Goal: Information Seeking & Learning: Learn about a topic

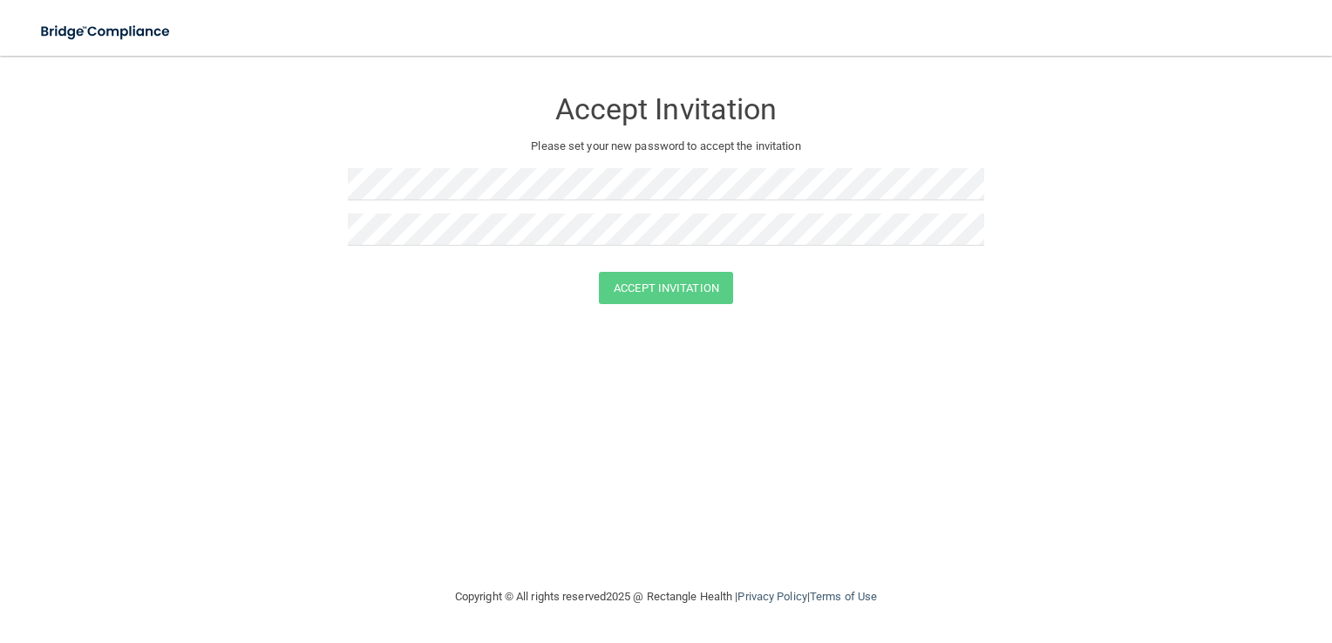
click at [694, 539] on div "Accept Invitation Please set your new password to accept the invitation Accept …" at bounding box center [666, 321] width 1262 height 496
click at [798, 278] on div "Accept Invitation" at bounding box center [666, 288] width 1288 height 32
click at [703, 295] on button "Accept Invitation" at bounding box center [666, 288] width 134 height 32
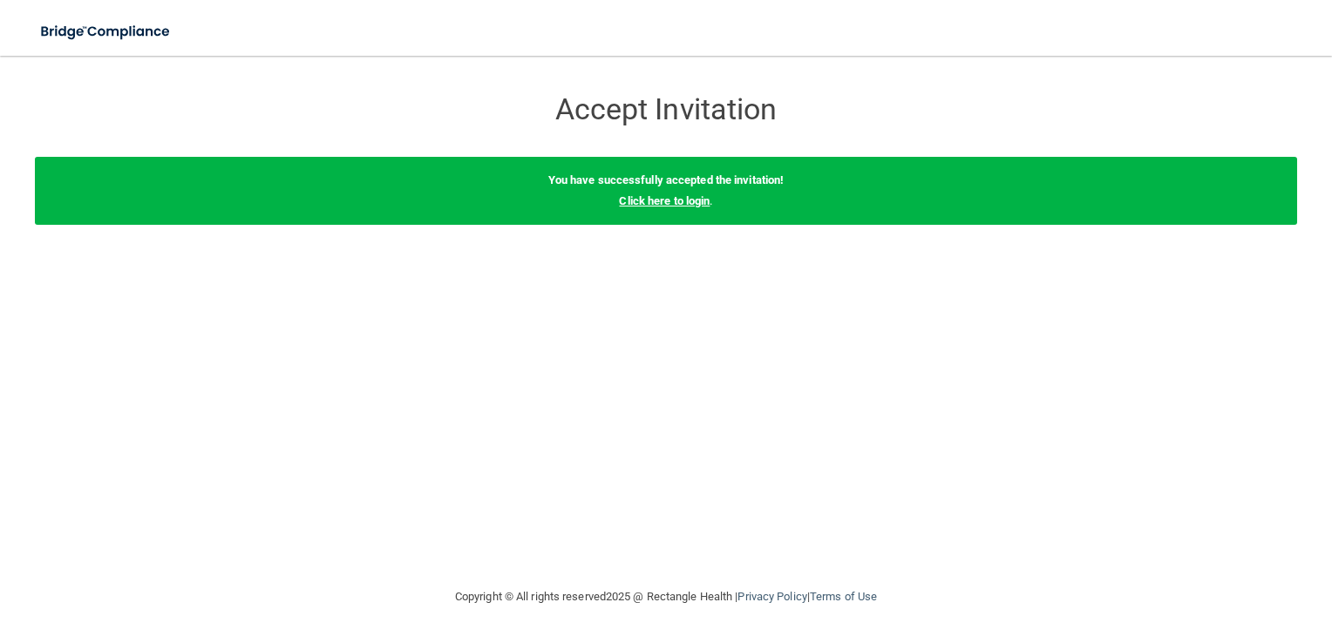
click at [693, 204] on link "Click here to login" at bounding box center [664, 200] width 91 height 13
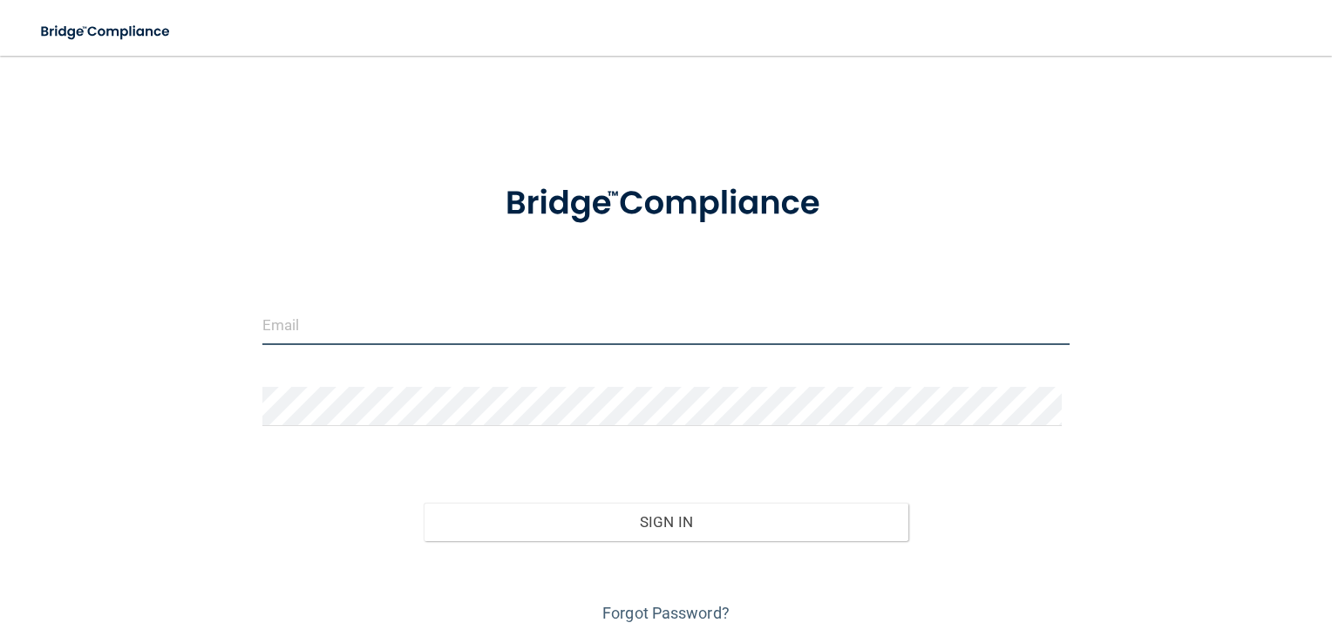
click at [439, 326] on input "email" at bounding box center [666, 325] width 808 height 39
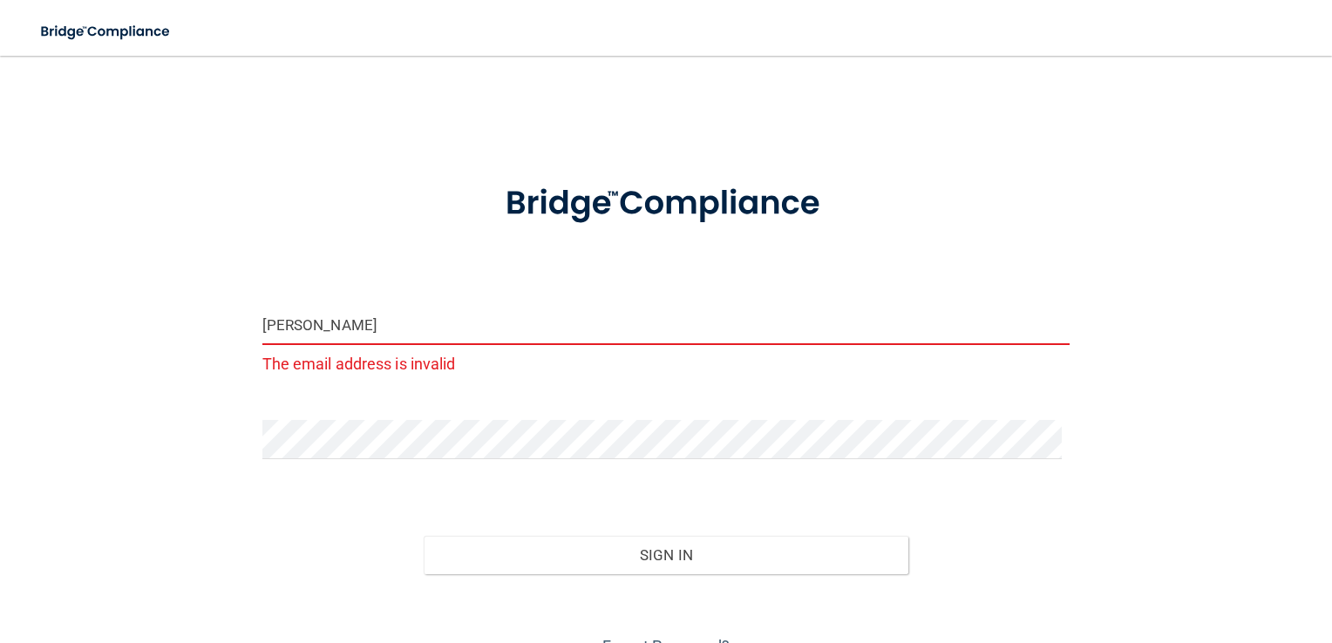
click at [979, 519] on div "Sign In" at bounding box center [666, 537] width 834 height 73
click at [812, 331] on input "[PERSON_NAME]" at bounding box center [666, 325] width 808 height 39
type input "[PERSON_NAME][EMAIL_ADDRESS][PERSON_NAME][DOMAIN_NAME]"
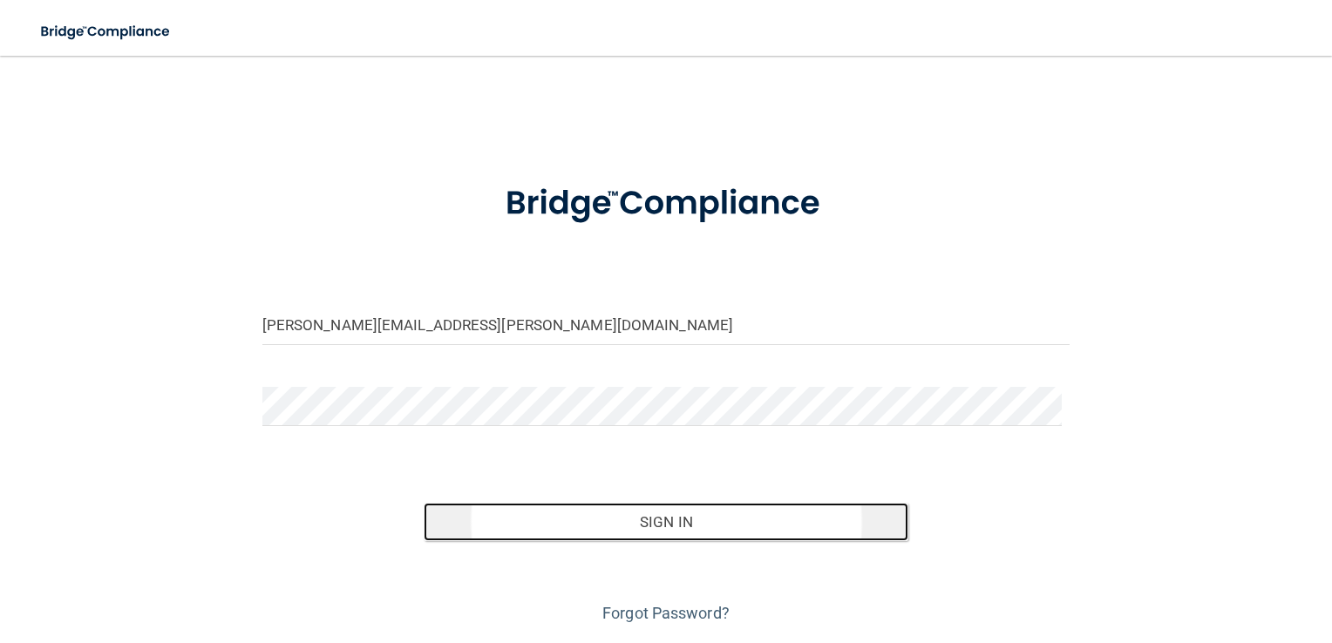
click at [661, 516] on button "Sign In" at bounding box center [666, 522] width 485 height 38
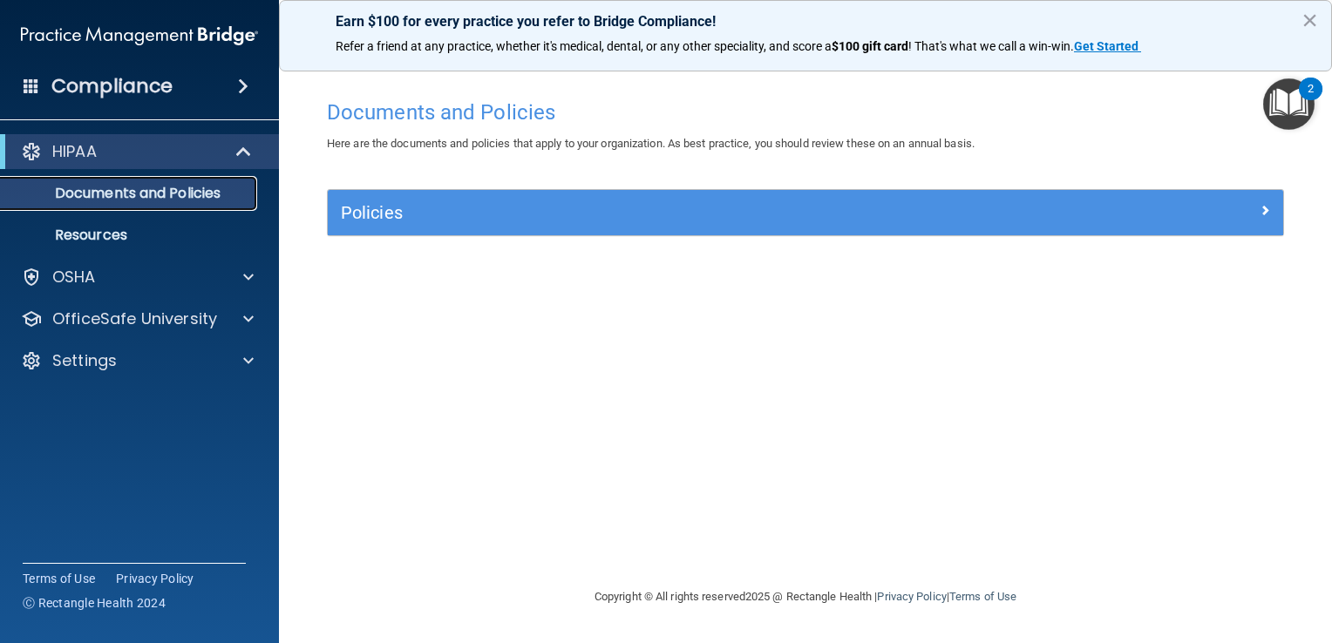
click at [178, 199] on p "Documents and Policies" at bounding box center [130, 193] width 238 height 17
click at [165, 235] on p "Resources" at bounding box center [130, 235] width 238 height 17
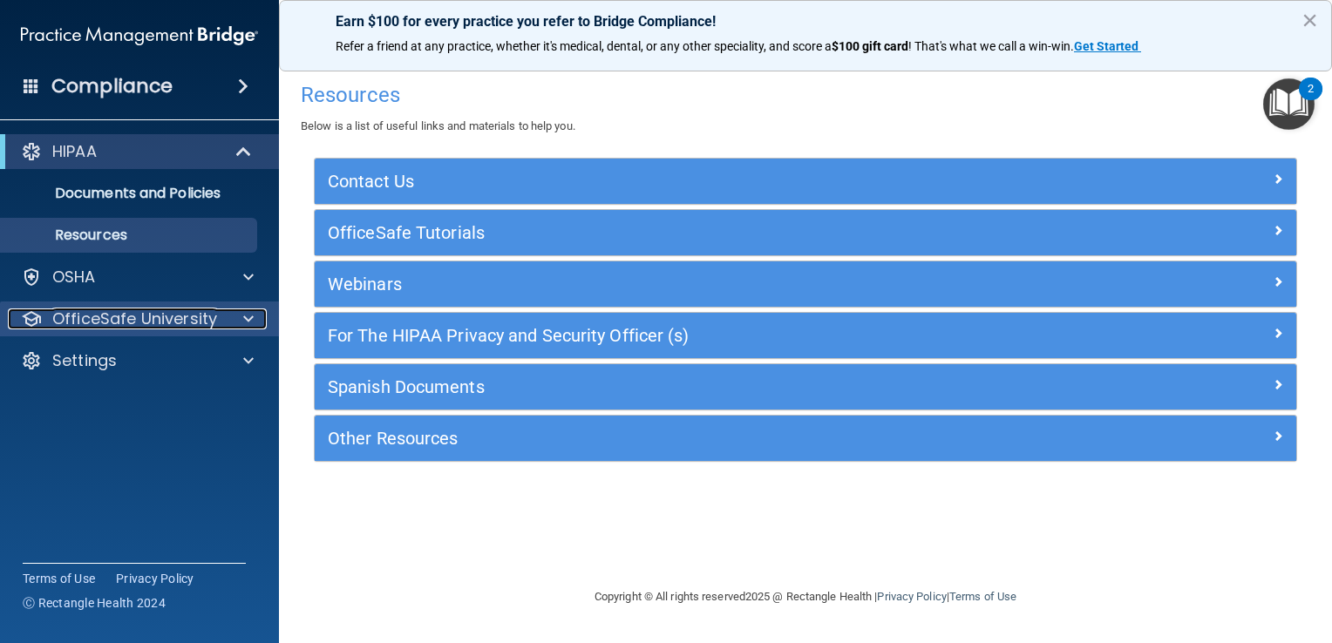
click at [169, 309] on p "OfficeSafe University" at bounding box center [134, 319] width 165 height 21
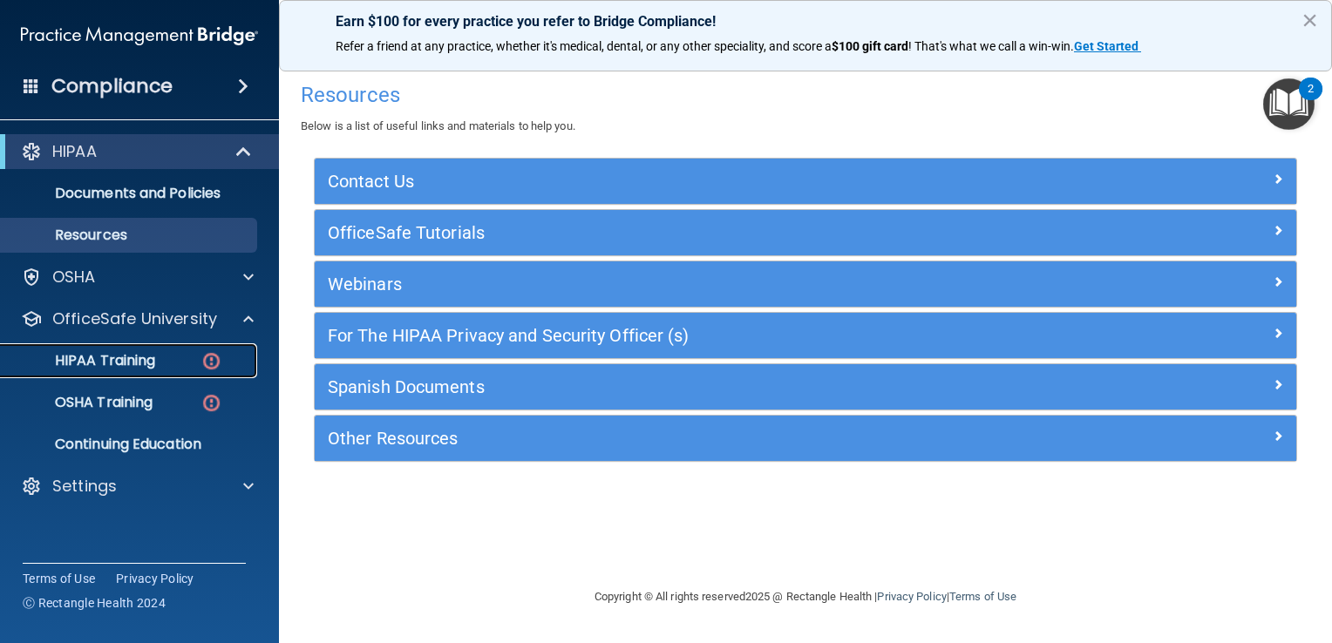
click at [167, 361] on div "HIPAA Training" at bounding box center [130, 360] width 238 height 17
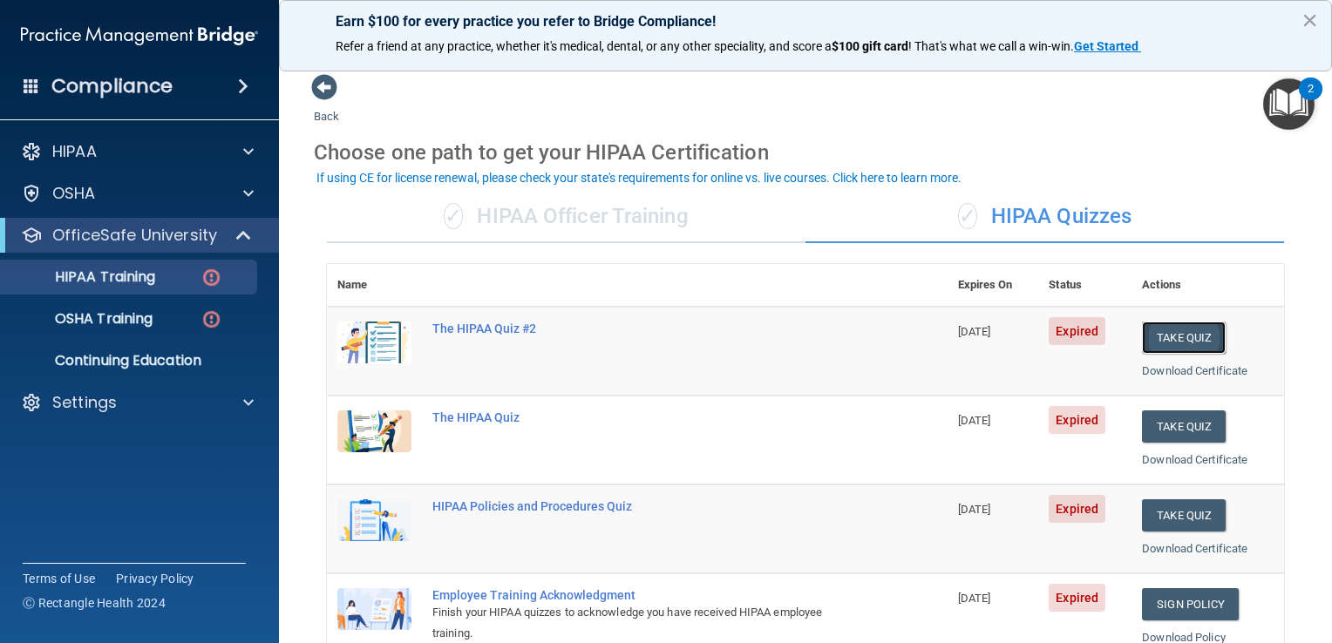
click at [1190, 341] on button "Take Quiz" at bounding box center [1184, 338] width 84 height 32
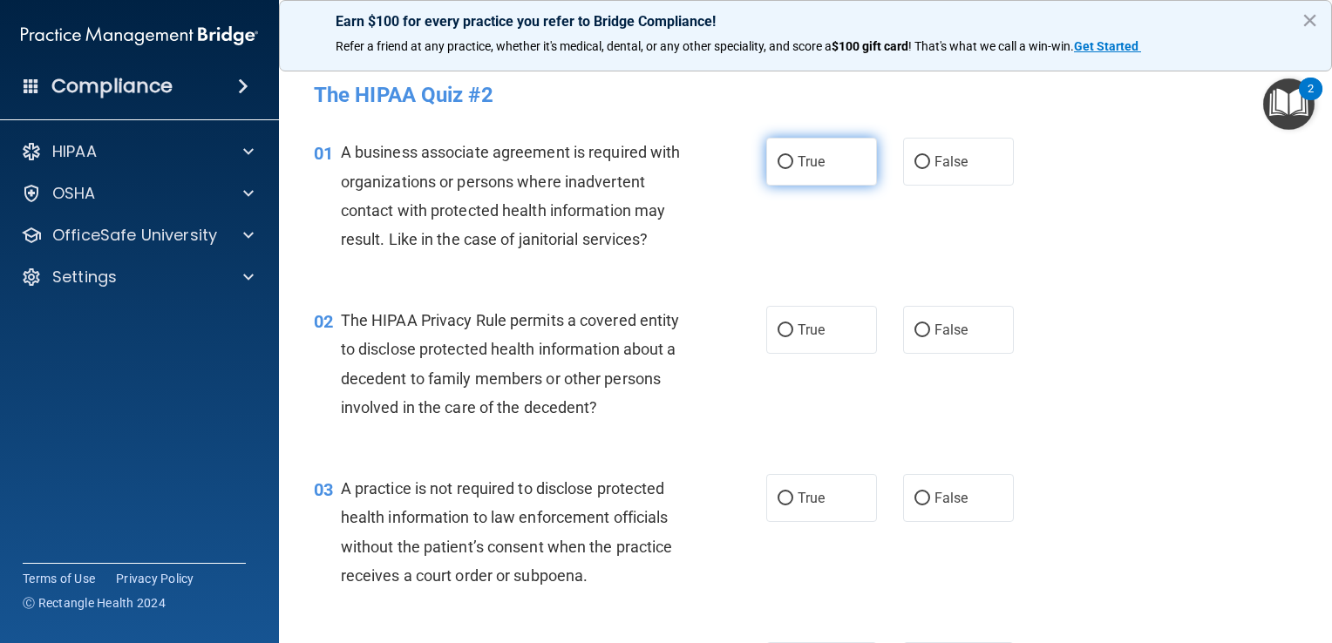
click at [833, 161] on label "True" at bounding box center [821, 162] width 111 height 48
click at [793, 161] on input "True" at bounding box center [785, 162] width 16 height 13
radio input "true"
click at [980, 327] on label "False" at bounding box center [958, 330] width 111 height 48
click at [930, 327] on input "False" at bounding box center [922, 330] width 16 height 13
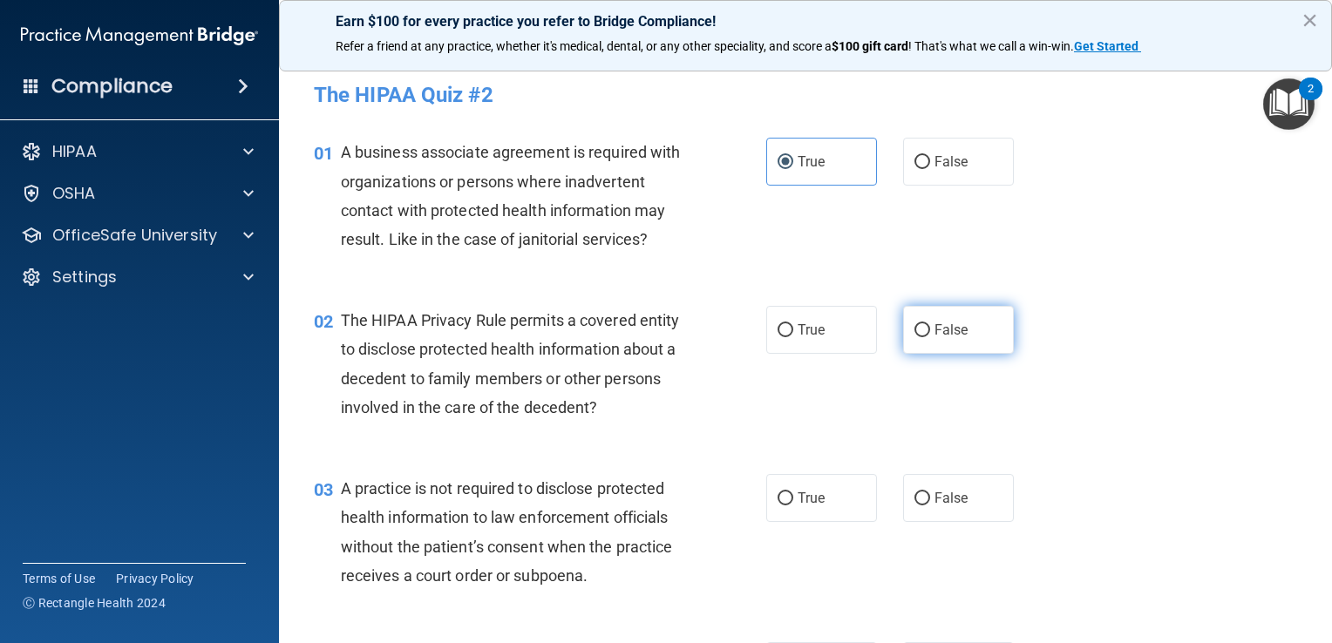
radio input "true"
click at [1012, 418] on div "02 The HIPAA Privacy Rule permits a covered entity to disclose protected health…" at bounding box center [805, 368] width 1009 height 168
click at [937, 506] on span "False" at bounding box center [951, 498] width 34 height 17
click at [930, 506] on input "False" at bounding box center [922, 498] width 16 height 13
radio input "true"
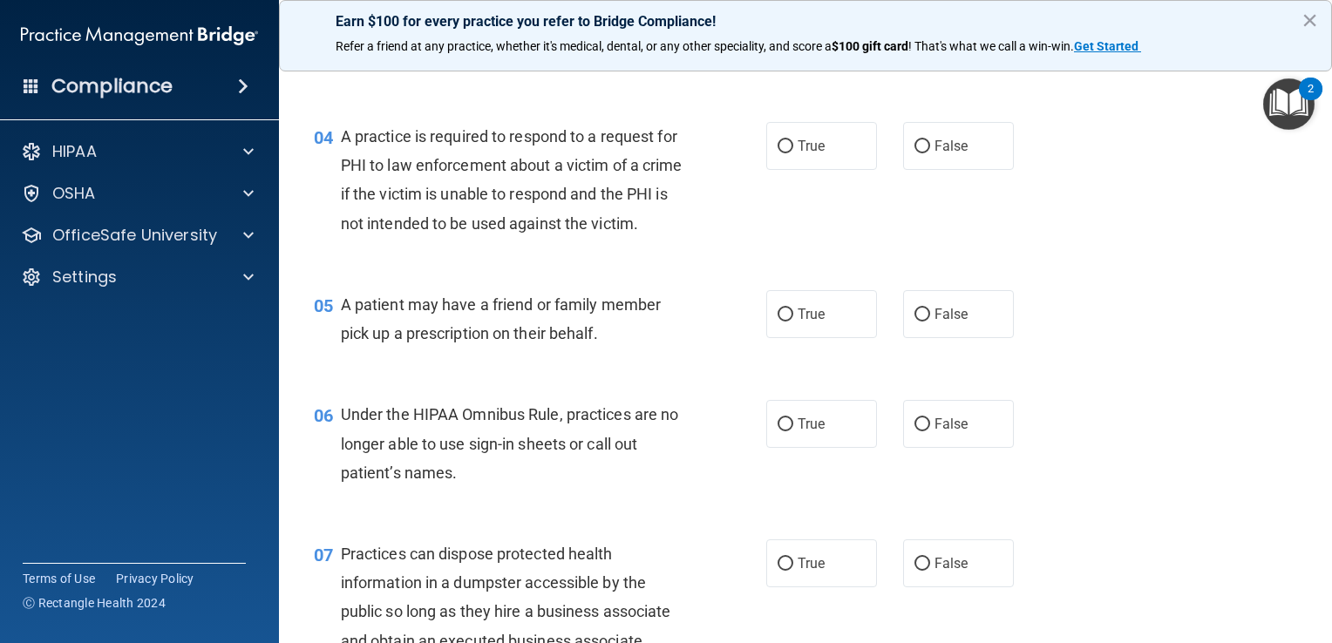
scroll to position [523, 0]
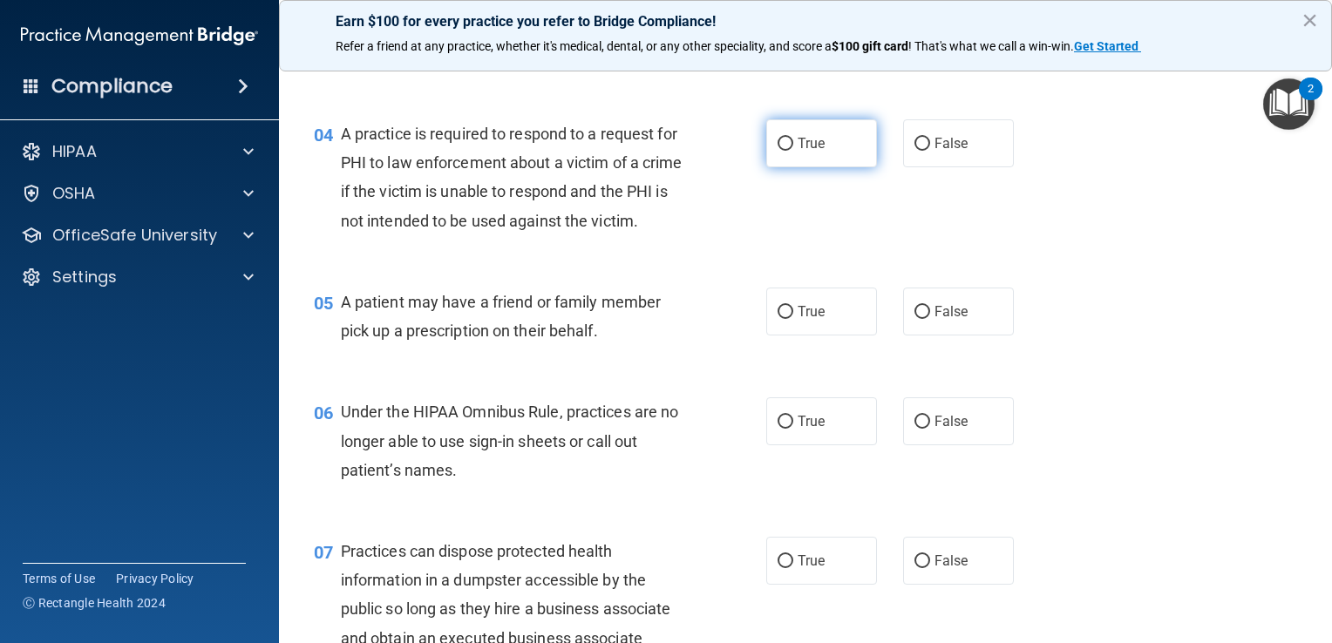
click at [815, 135] on span "True" at bounding box center [811, 143] width 27 height 17
click at [793, 138] on input "True" at bounding box center [785, 144] width 16 height 13
radio input "true"
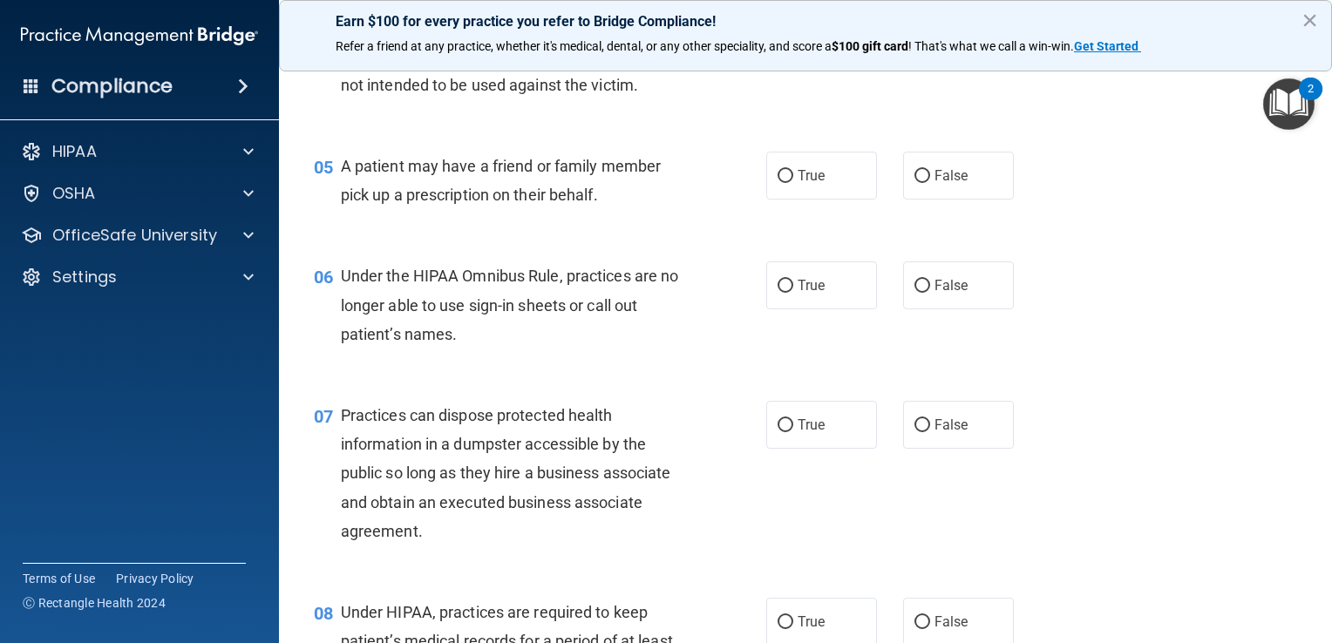
scroll to position [697, 0]
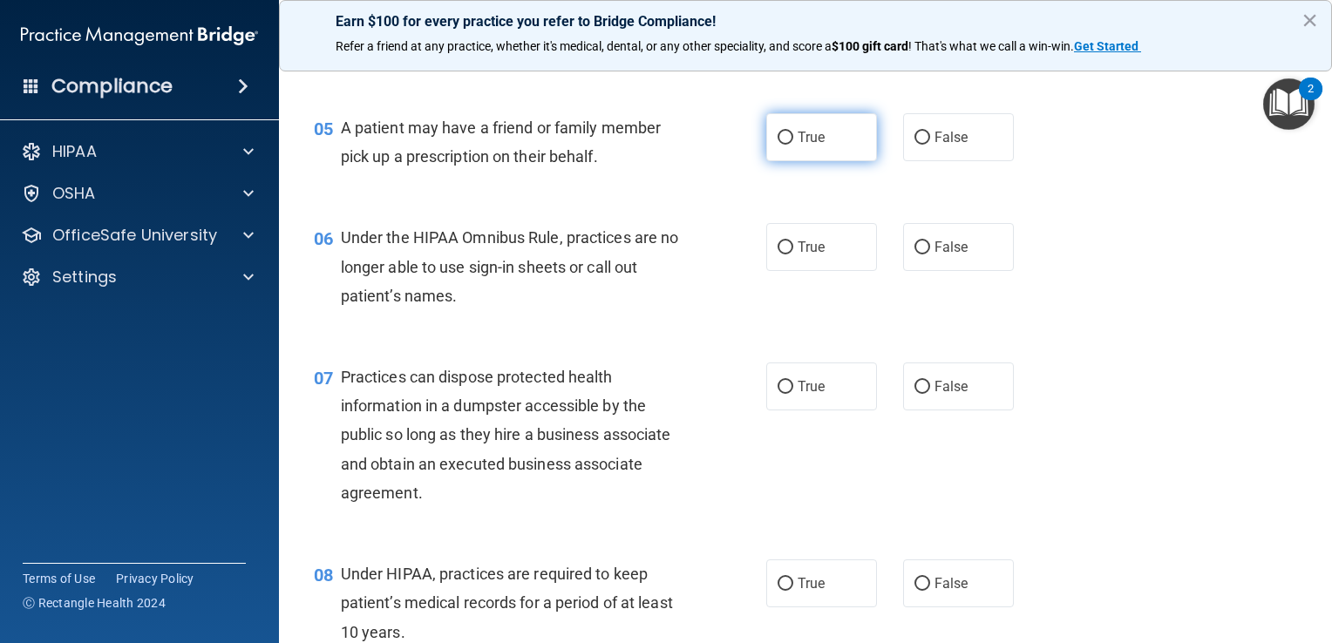
click at [851, 161] on label "True" at bounding box center [821, 137] width 111 height 48
click at [793, 145] on input "True" at bounding box center [785, 138] width 16 height 13
radio input "true"
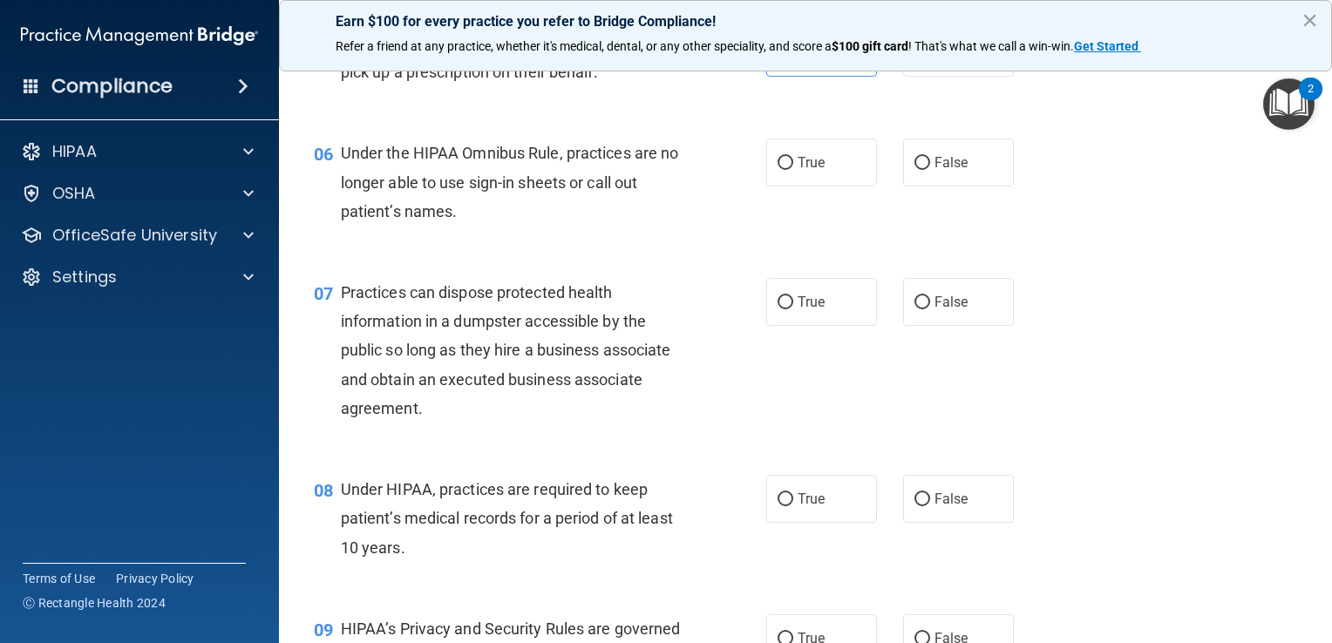
scroll to position [802, 0]
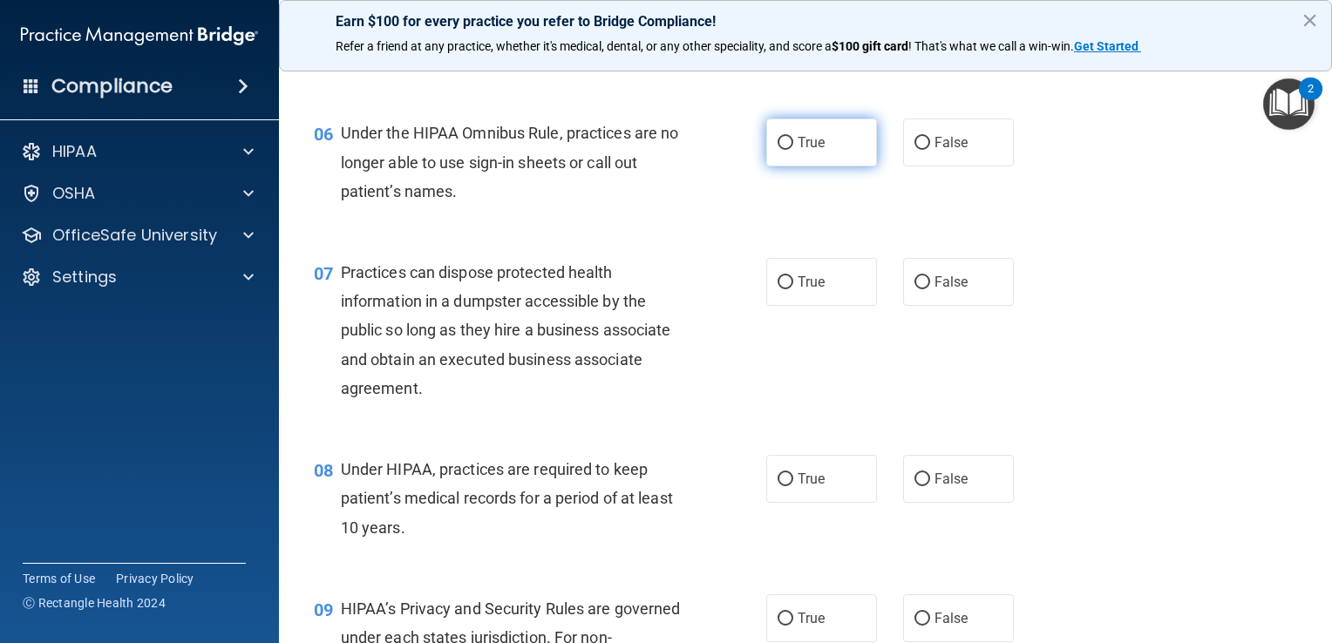
click at [807, 166] on label "True" at bounding box center [821, 143] width 111 height 48
click at [793, 150] on input "True" at bounding box center [785, 143] width 16 height 13
radio input "true"
click at [831, 236] on div "06 Under the HIPAA Omnibus Rule, practices are no longer able to use sign-in sh…" at bounding box center [805, 166] width 1009 height 139
click at [855, 427] on div "07 Practices can dispose protected health information in a dumpster accessible …" at bounding box center [805, 334] width 1009 height 197
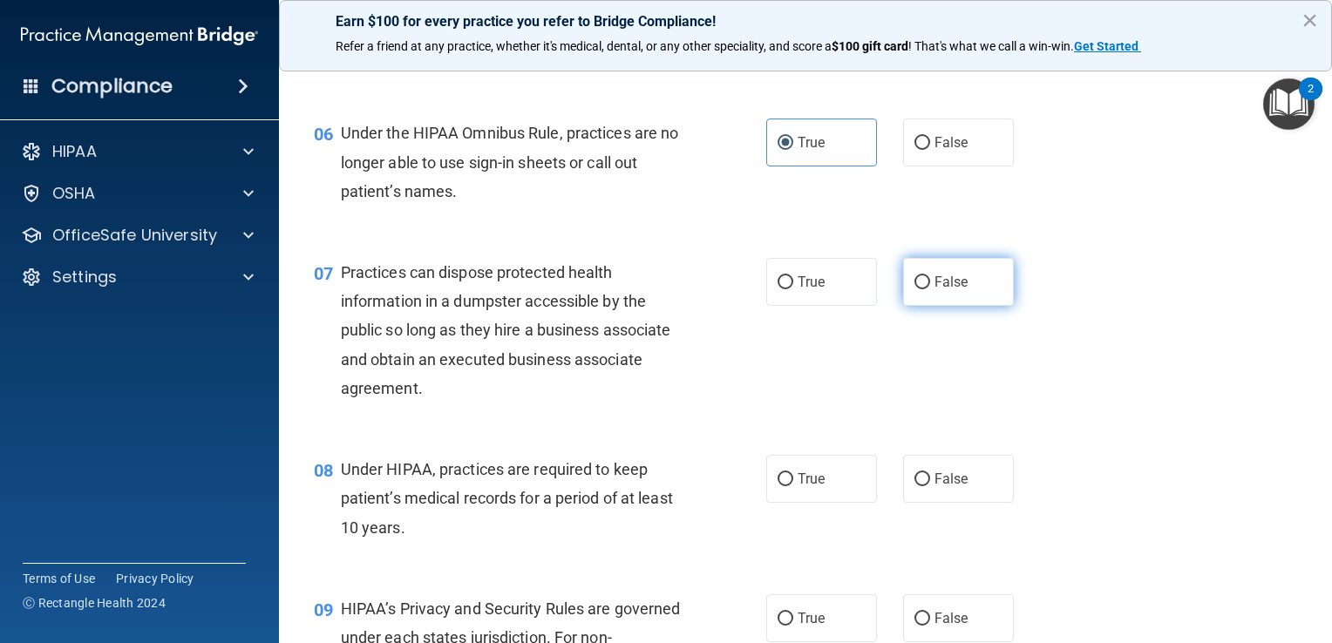
click at [939, 290] on span "False" at bounding box center [951, 282] width 34 height 17
click at [930, 289] on input "False" at bounding box center [922, 282] width 16 height 13
radio input "true"
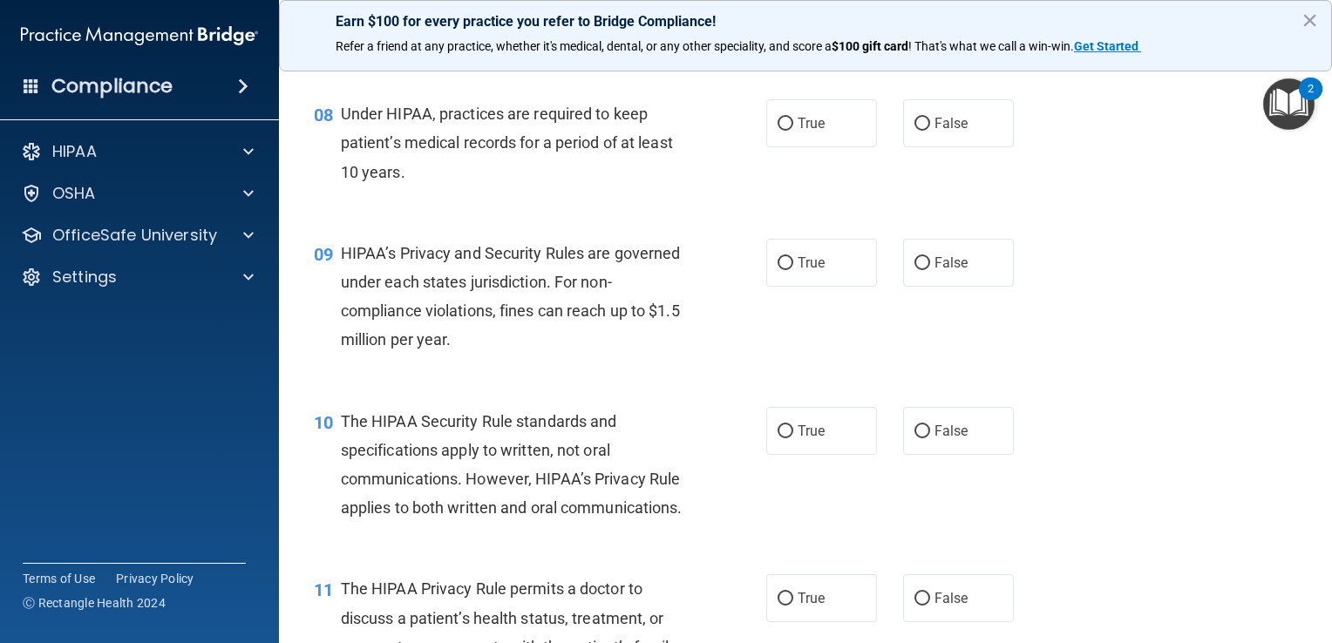
scroll to position [1164, 0]
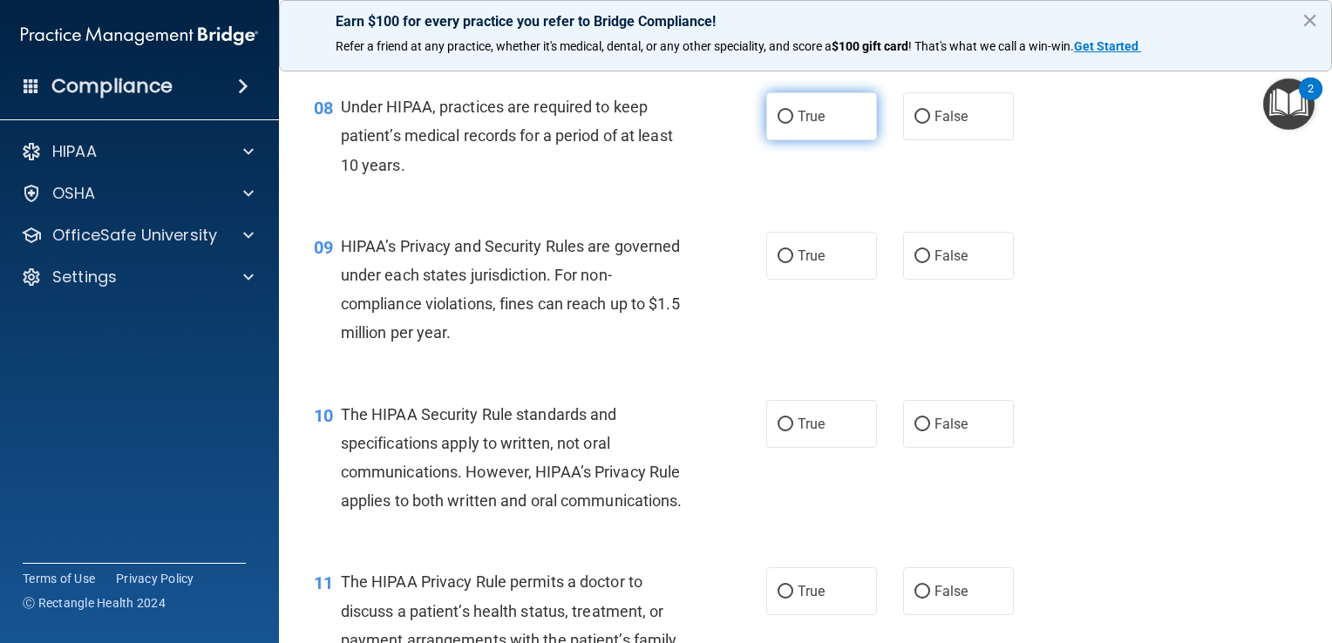
click at [851, 140] on label "True" at bounding box center [821, 116] width 111 height 48
click at [793, 124] on input "True" at bounding box center [785, 117] width 16 height 13
radio input "true"
click at [783, 280] on label "True" at bounding box center [821, 256] width 111 height 48
click at [783, 263] on input "True" at bounding box center [785, 256] width 16 height 13
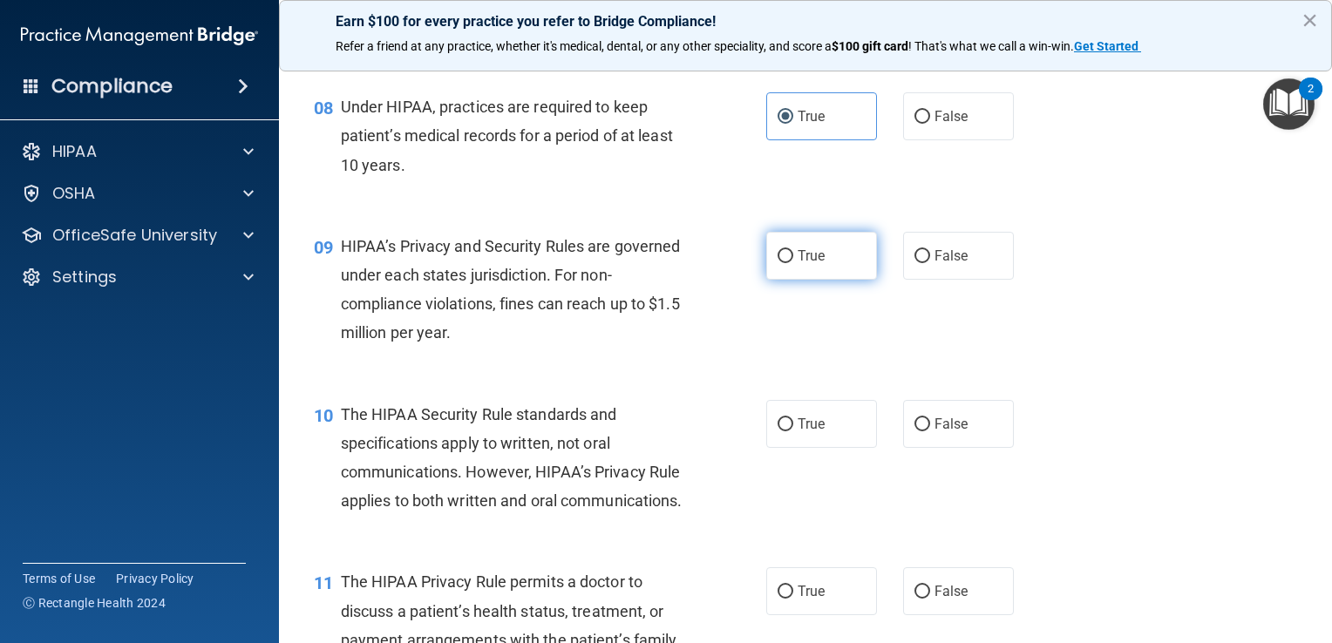
radio input "true"
click at [852, 378] on div "09 HIPAA’s Privacy and Security Rules are governed under each states jurisdicti…" at bounding box center [805, 294] width 1009 height 168
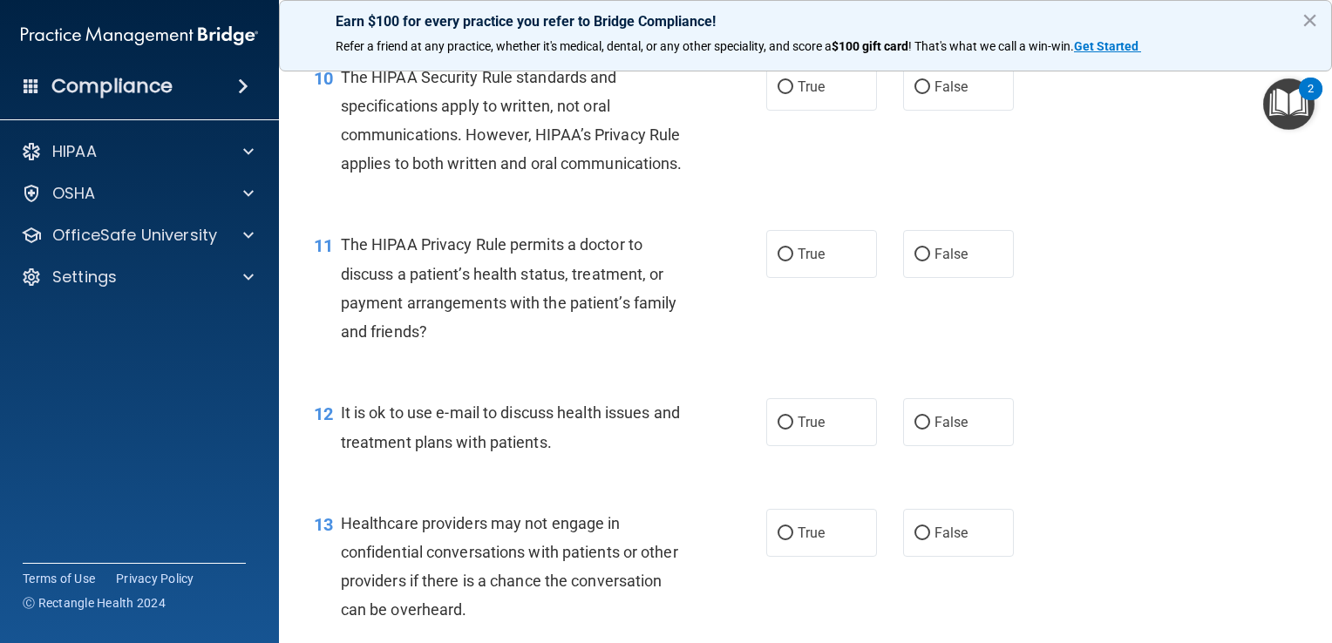
scroll to position [1526, 0]
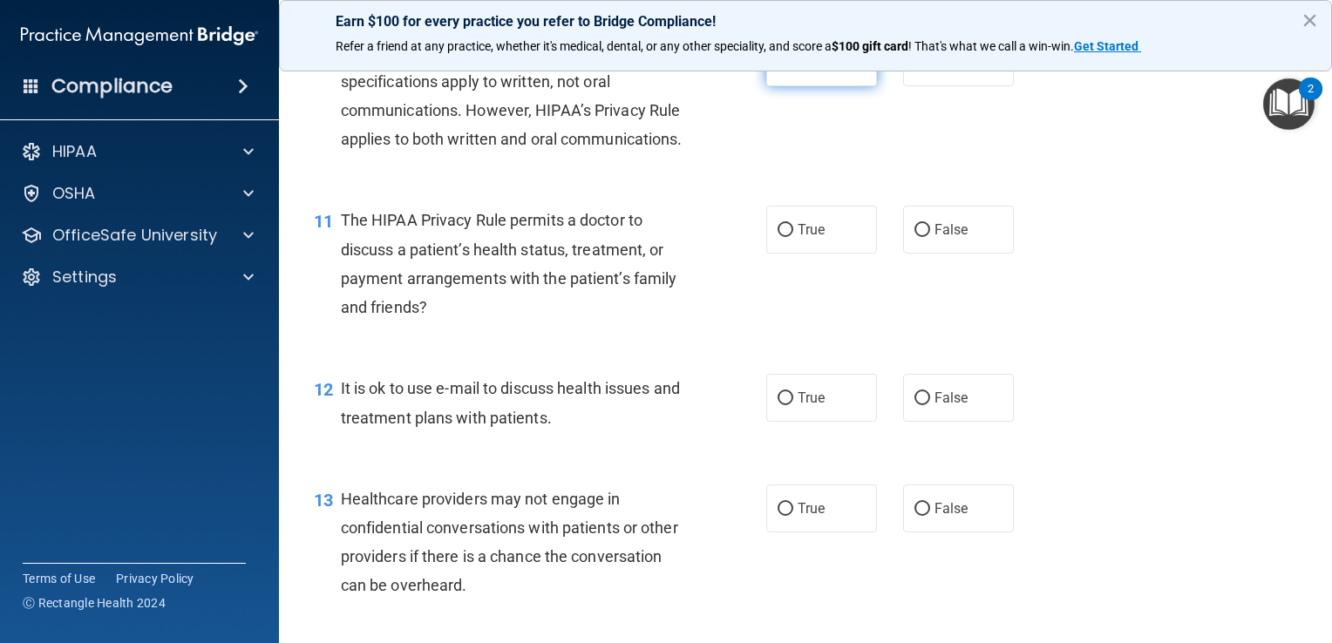
click at [822, 86] on label "True" at bounding box center [821, 62] width 111 height 48
click at [793, 70] on input "True" at bounding box center [785, 63] width 16 height 13
radio input "true"
click at [886, 185] on div "10 The HIPAA Security Rule standards and specifications apply to written, not o…" at bounding box center [805, 101] width 1009 height 168
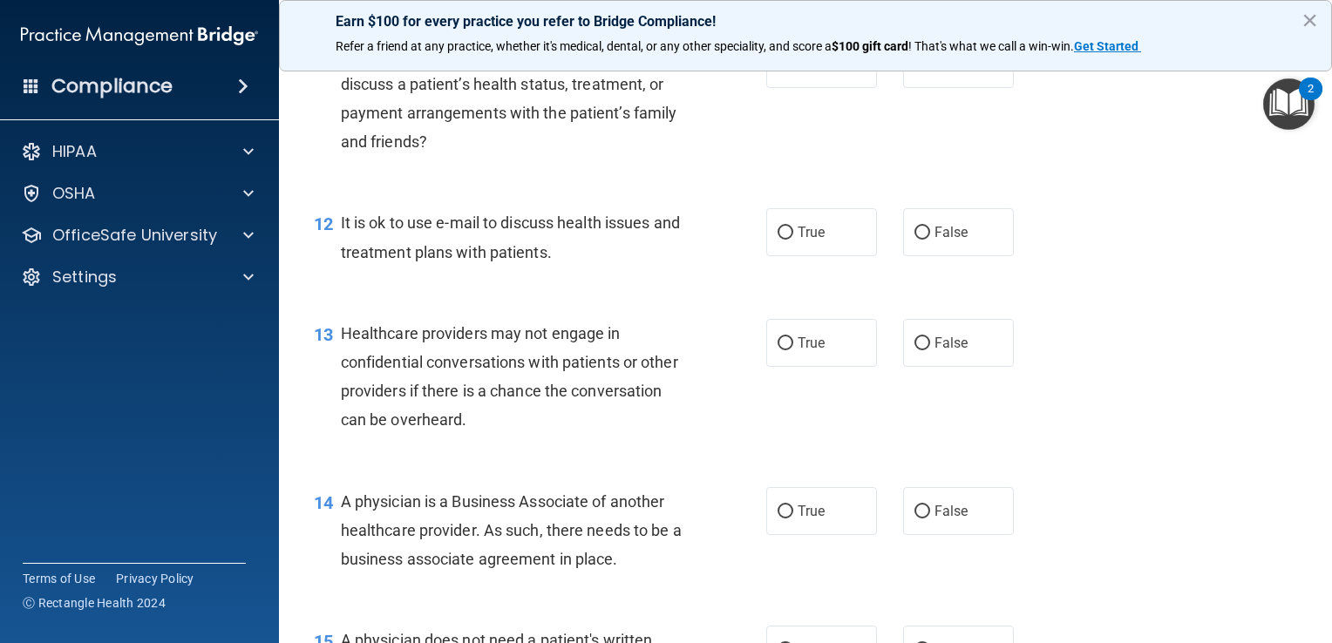
scroll to position [1698, 0]
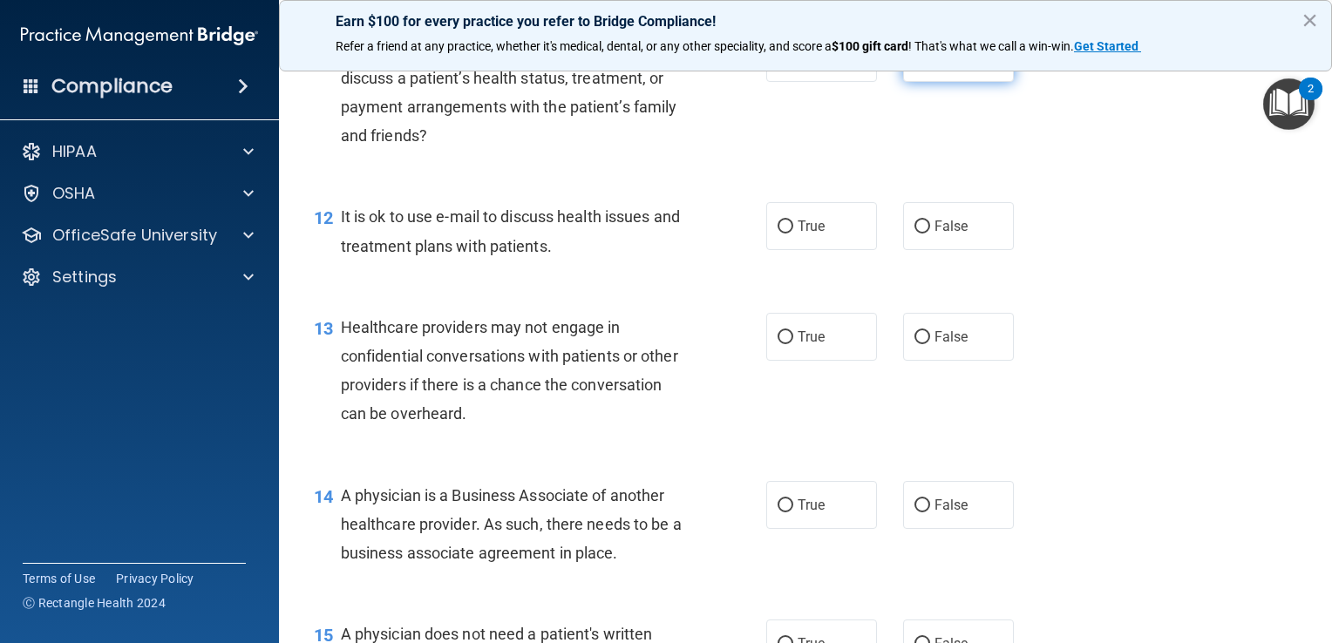
click at [938, 82] on label "False" at bounding box center [958, 58] width 111 height 48
click at [930, 65] on input "False" at bounding box center [922, 58] width 16 height 13
radio input "true"
click at [924, 180] on div "11 The HIPAA Privacy Rule permits a doctor to discuss a patient’s health status…" at bounding box center [805, 96] width 1009 height 168
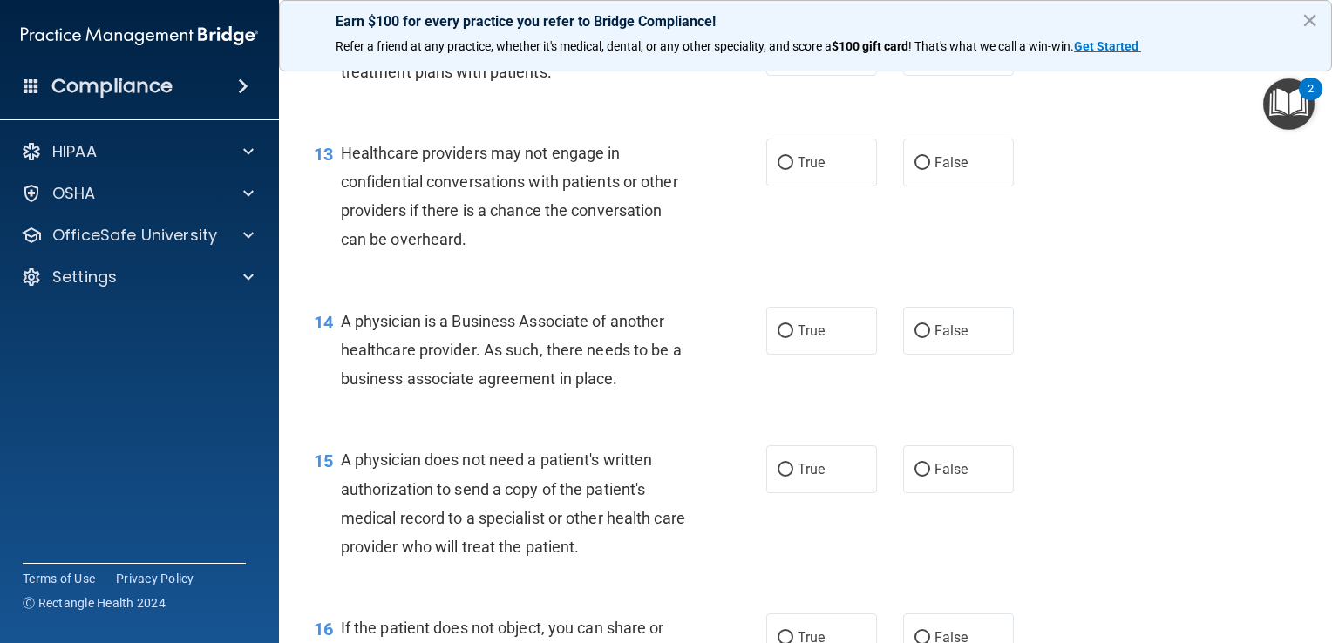
scroll to position [1884, 0]
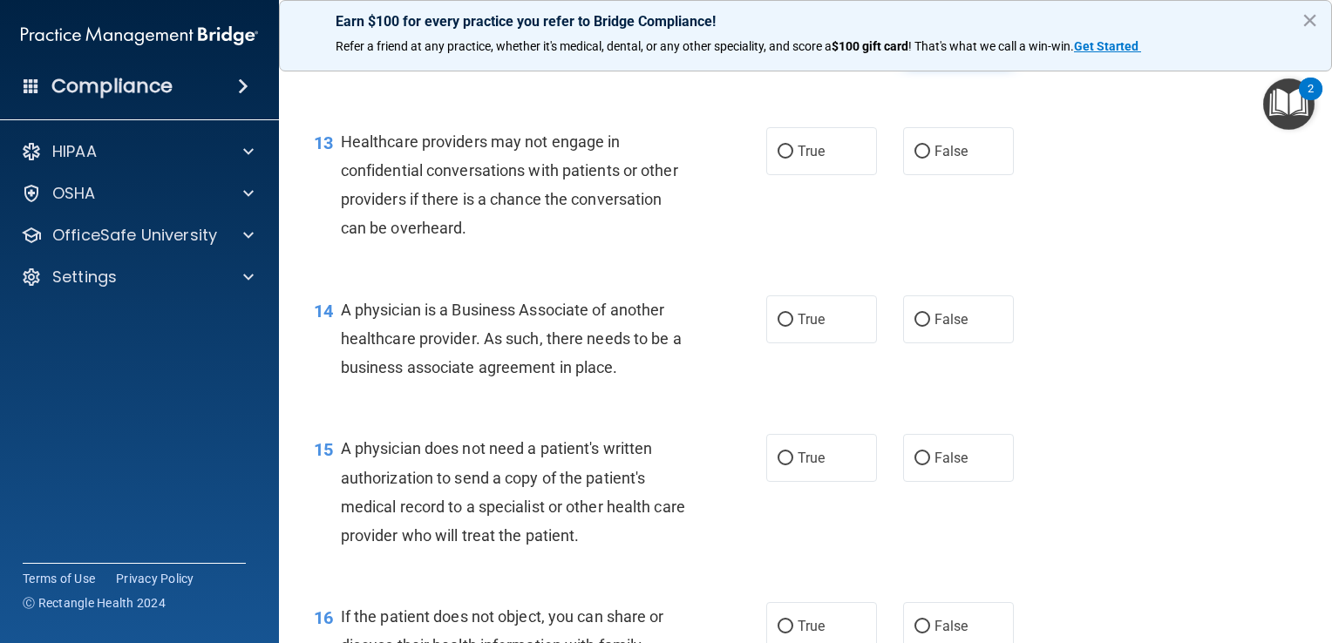
click at [945, 49] on span "False" at bounding box center [951, 40] width 34 height 17
click at [930, 48] on input "False" at bounding box center [922, 41] width 16 height 13
radio input "true"
click at [825, 175] on label "True" at bounding box center [821, 151] width 111 height 48
click at [793, 159] on input "True" at bounding box center [785, 152] width 16 height 13
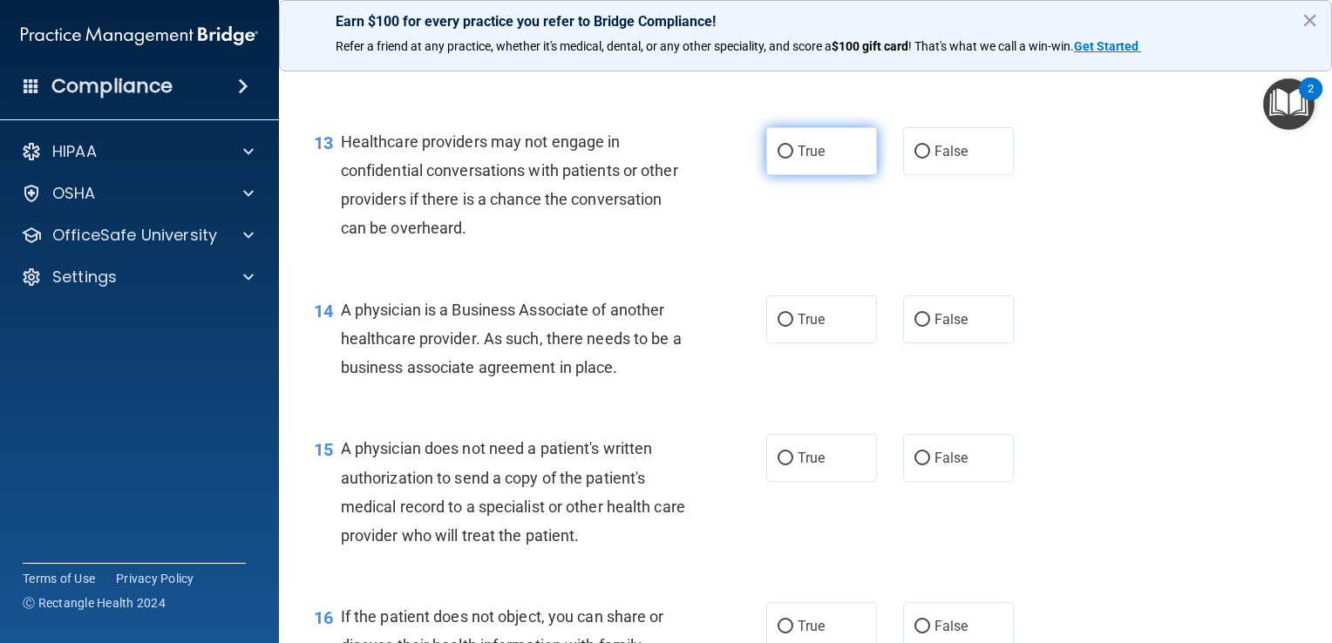
radio input "true"
click at [886, 274] on div "13 Healthcare providers may not engage in confidential conversations with patie…" at bounding box center [805, 189] width 1009 height 168
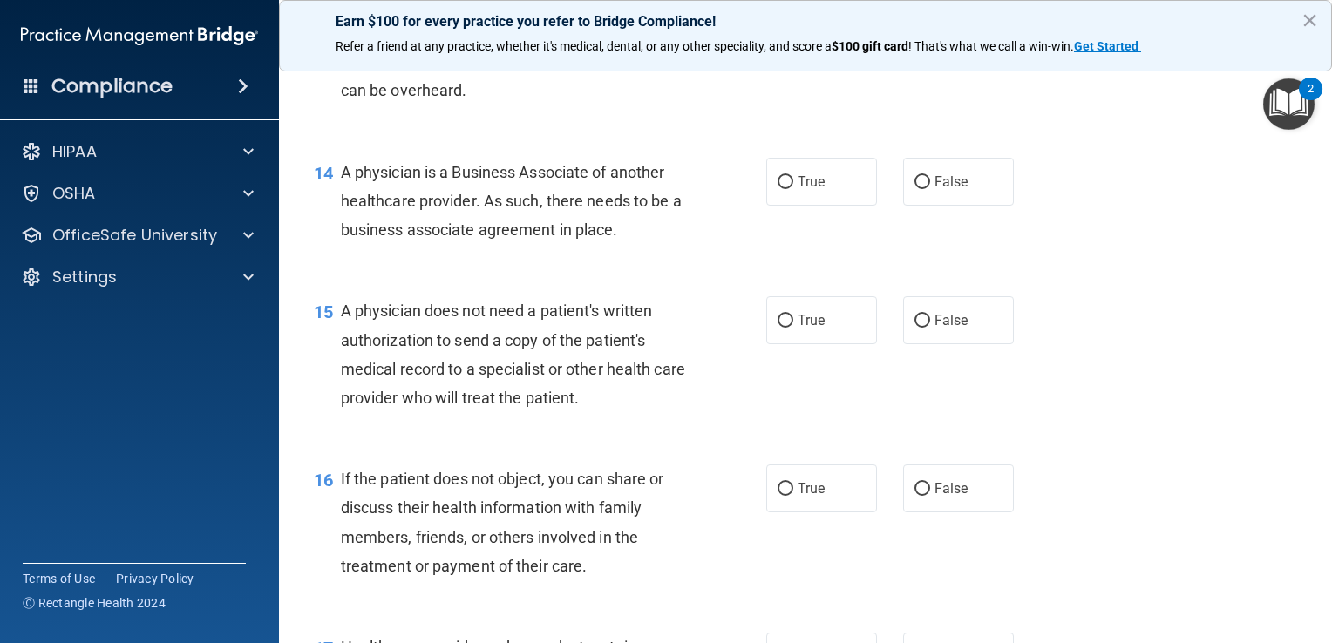
scroll to position [2113, 0]
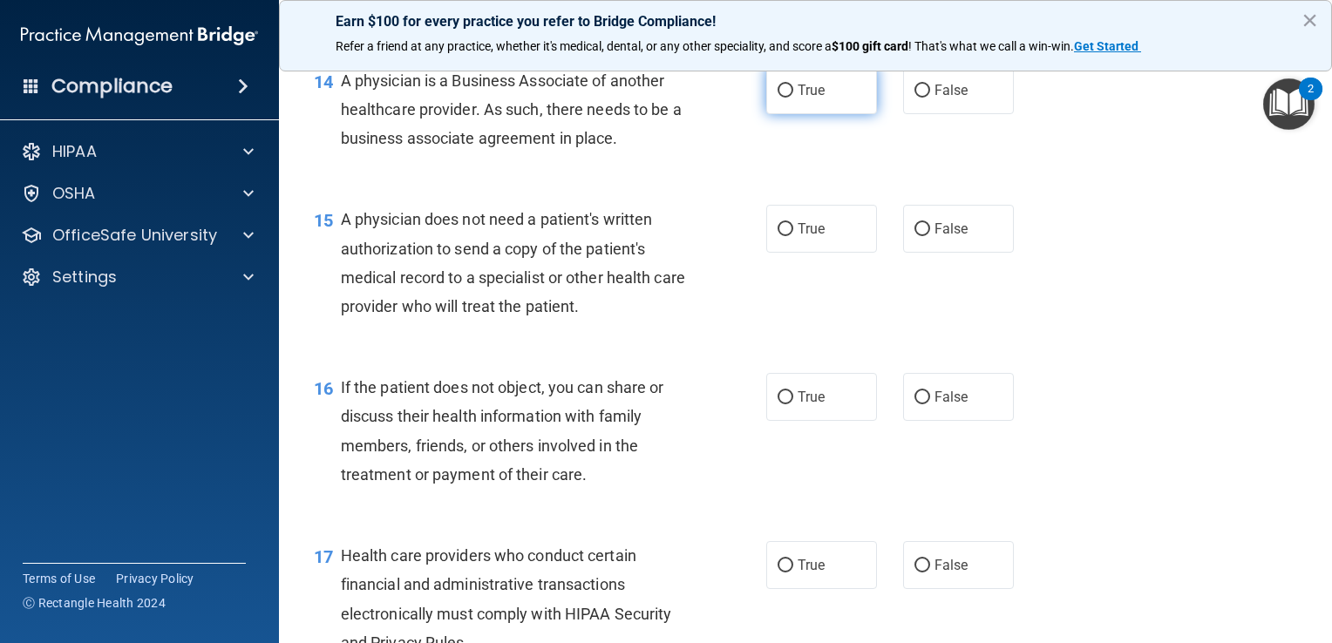
click at [814, 114] on label "True" at bounding box center [821, 90] width 111 height 48
click at [793, 98] on input "True" at bounding box center [785, 91] width 16 height 13
radio input "true"
click at [973, 253] on label "False" at bounding box center [958, 229] width 111 height 48
click at [930, 236] on input "False" at bounding box center [922, 229] width 16 height 13
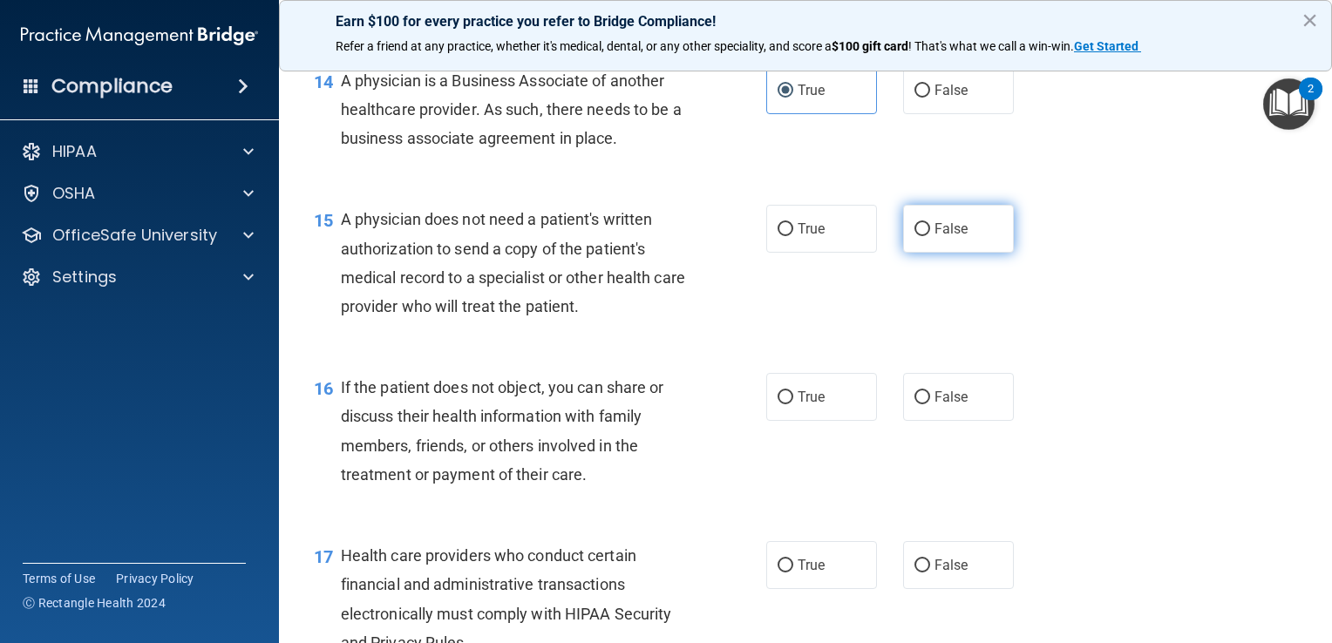
radio input "true"
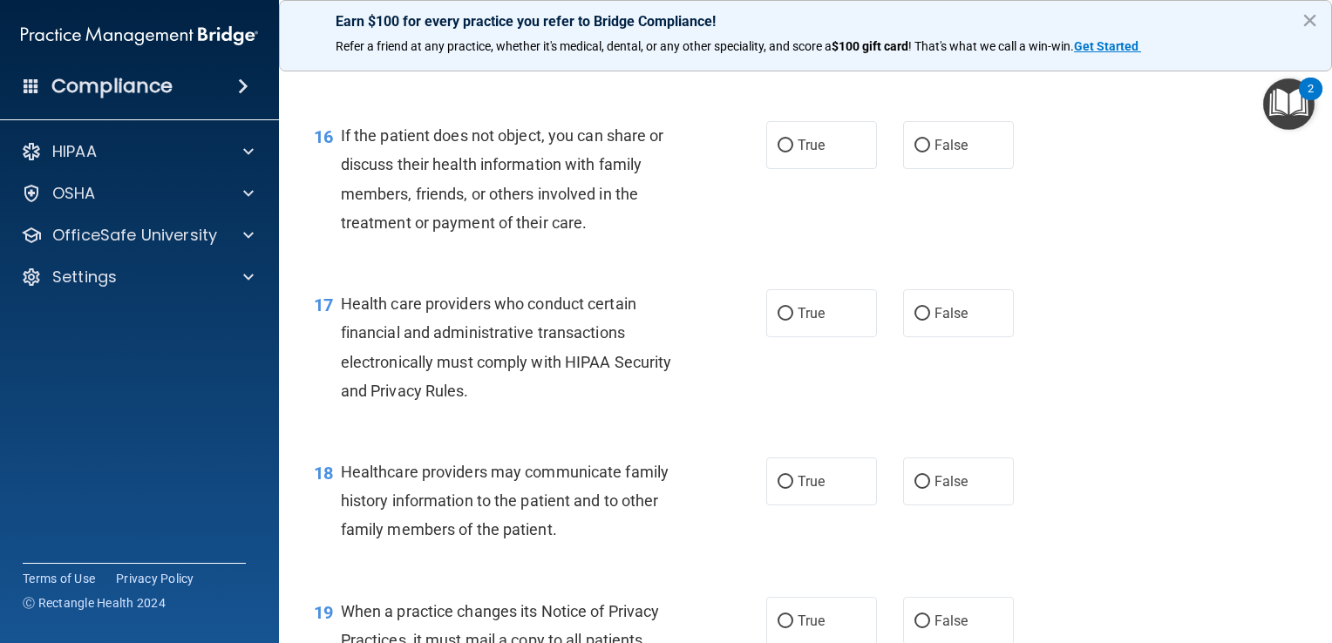
scroll to position [2450, 0]
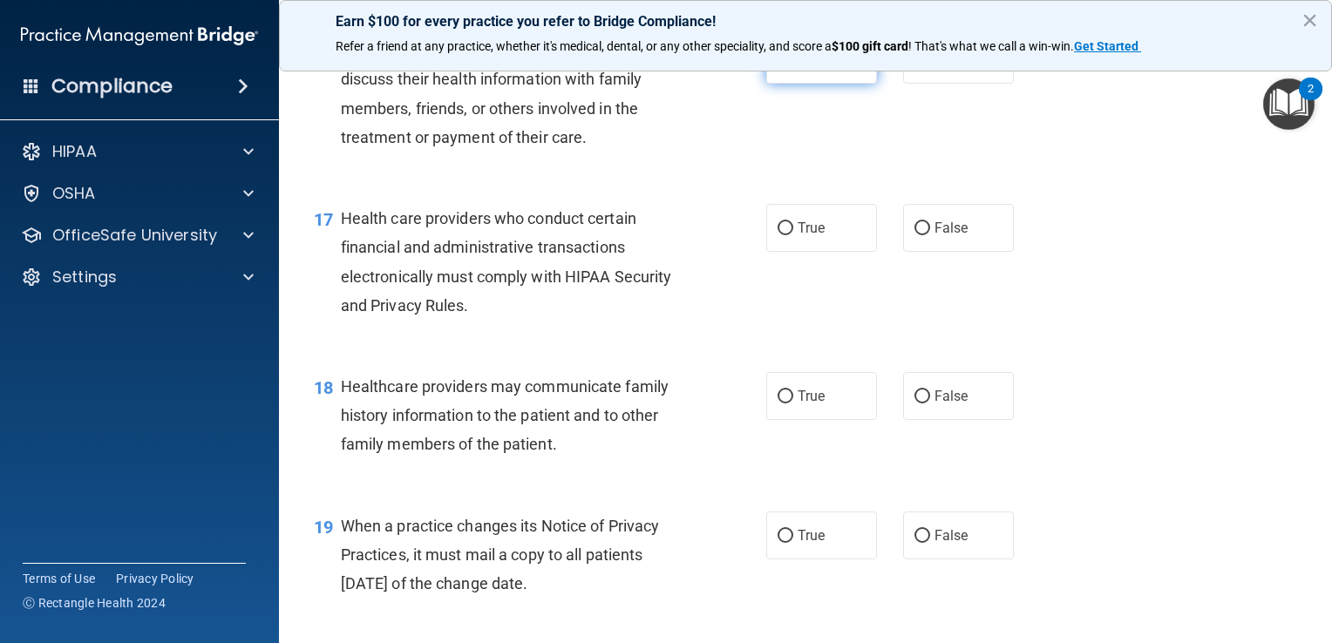
click at [823, 84] on label "True" at bounding box center [821, 60] width 111 height 48
click at [793, 67] on input "True" at bounding box center [785, 60] width 16 height 13
radio input "true"
click at [855, 182] on div "16 If the patient does not object, you can share or discuss their health inform…" at bounding box center [805, 98] width 1009 height 168
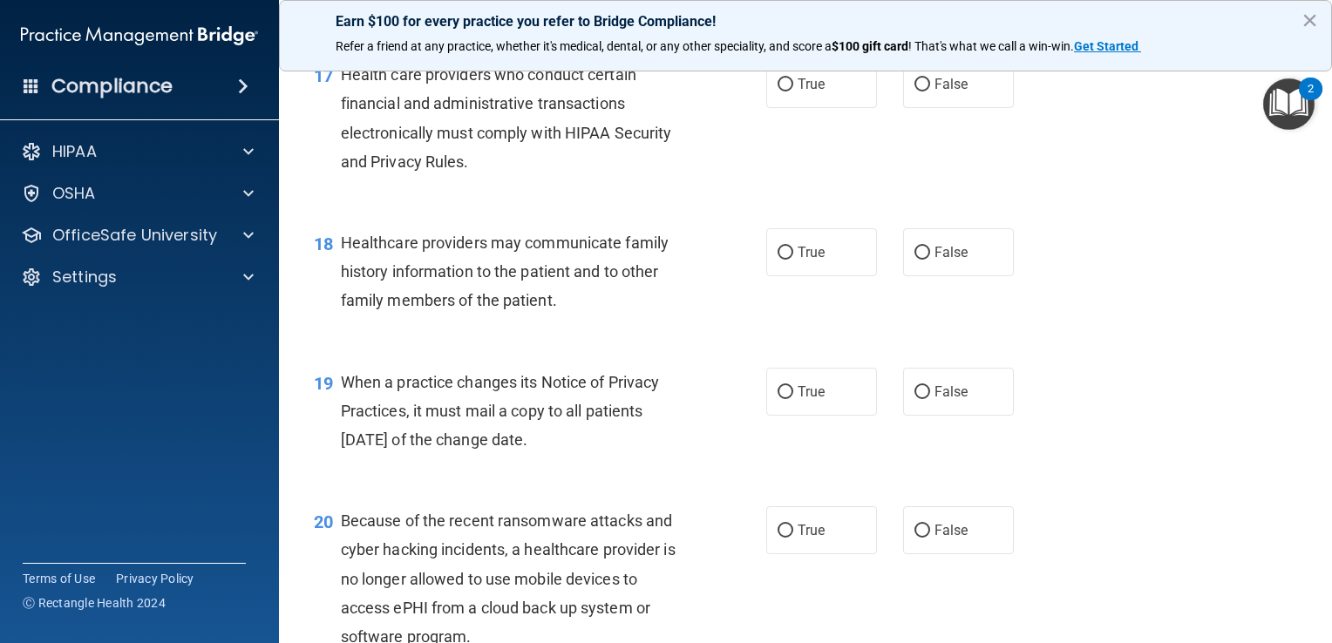
scroll to position [2599, 0]
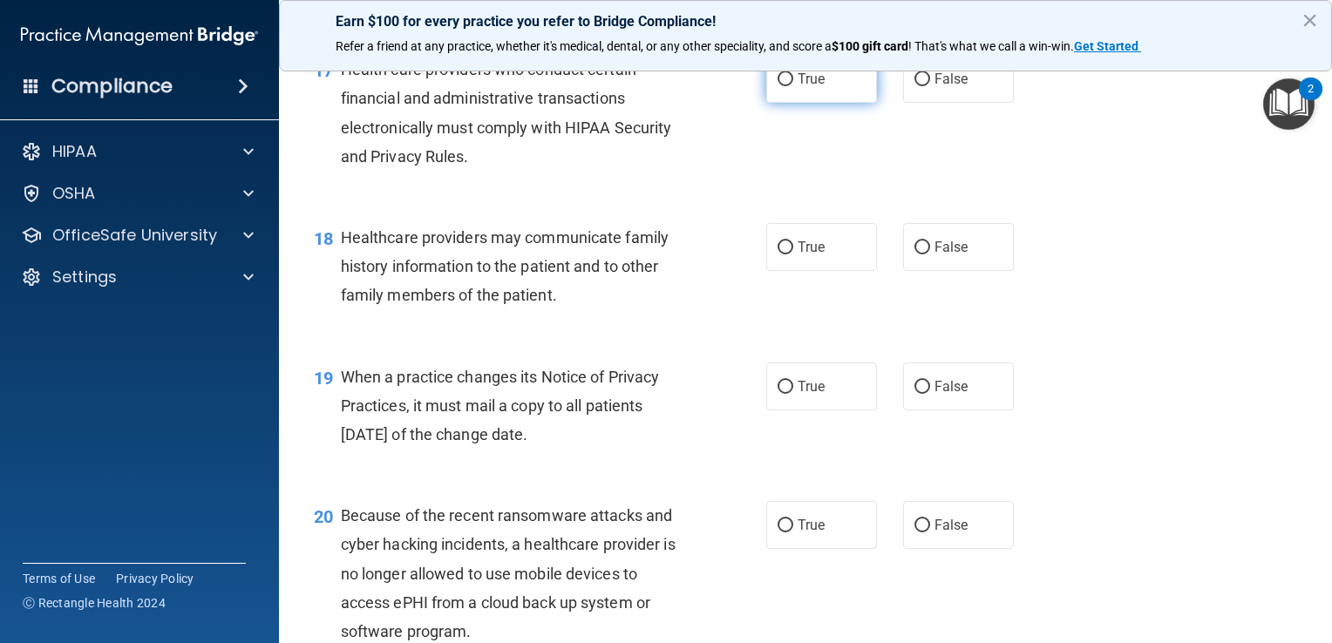
click at [807, 87] on span "True" at bounding box center [811, 79] width 27 height 17
click at [793, 86] on input "True" at bounding box center [785, 79] width 16 height 13
radio input "true"
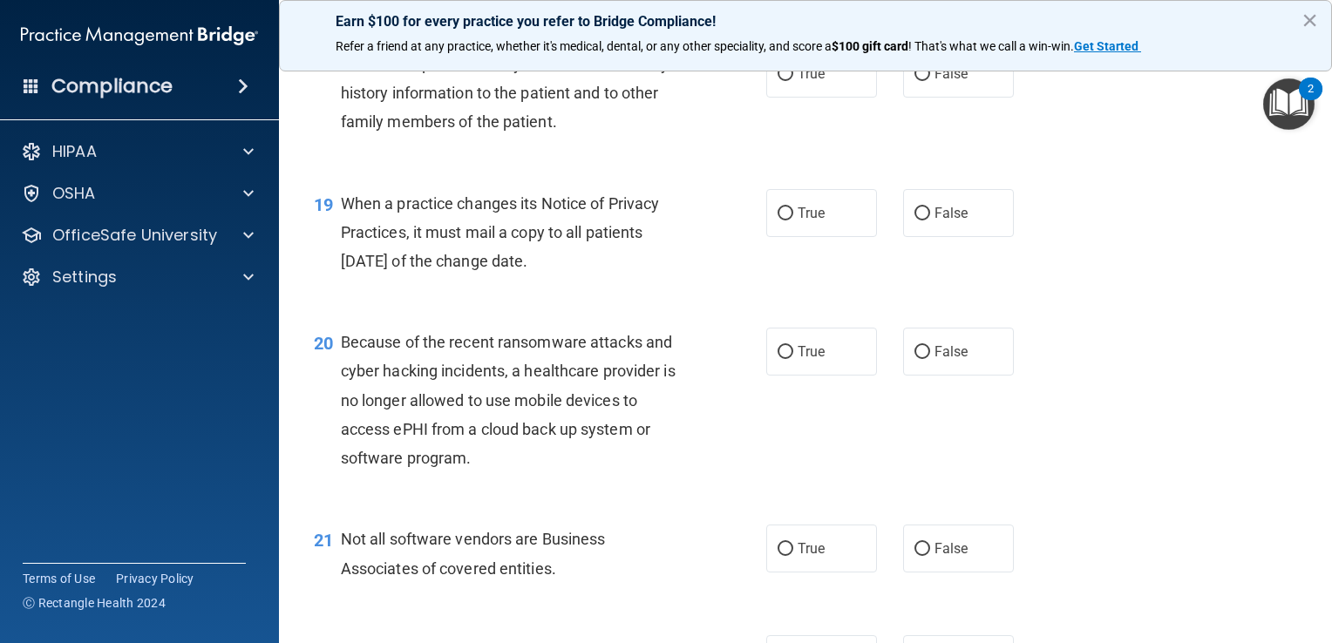
scroll to position [2779, 0]
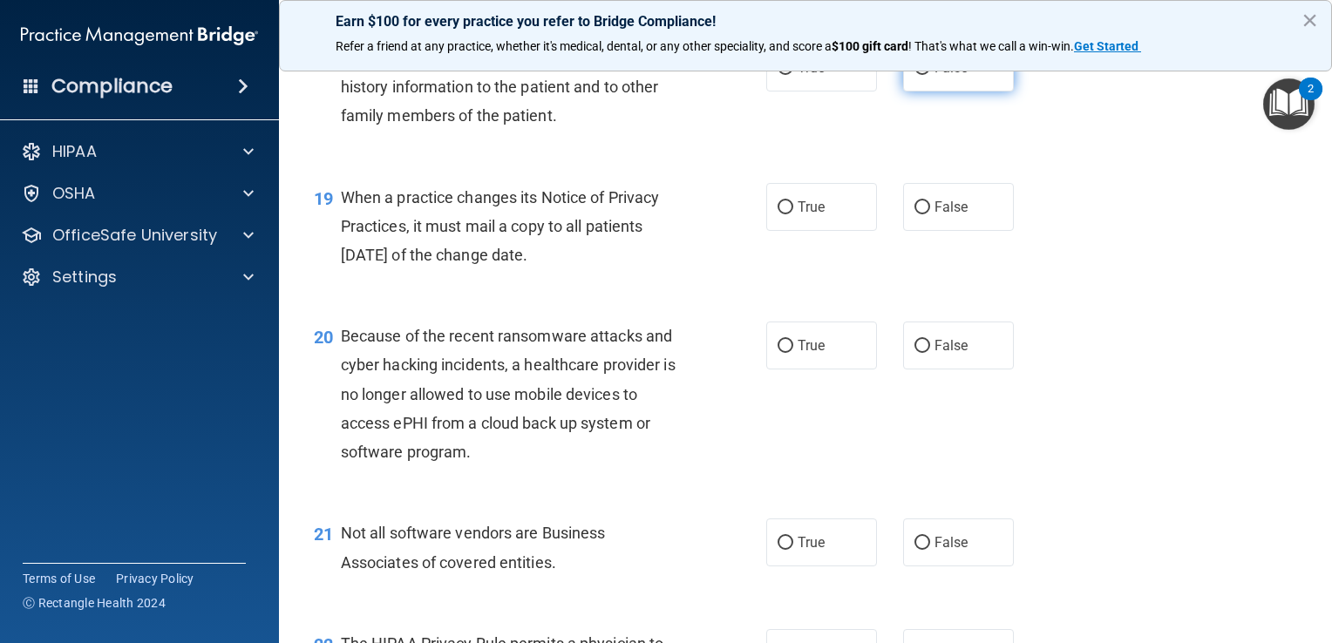
click at [969, 92] on label "False" at bounding box center [958, 68] width 111 height 48
click at [930, 75] on input "False" at bounding box center [922, 68] width 16 height 13
radio input "true"
click at [822, 231] on label "True" at bounding box center [821, 207] width 111 height 48
click at [793, 214] on input "True" at bounding box center [785, 207] width 16 height 13
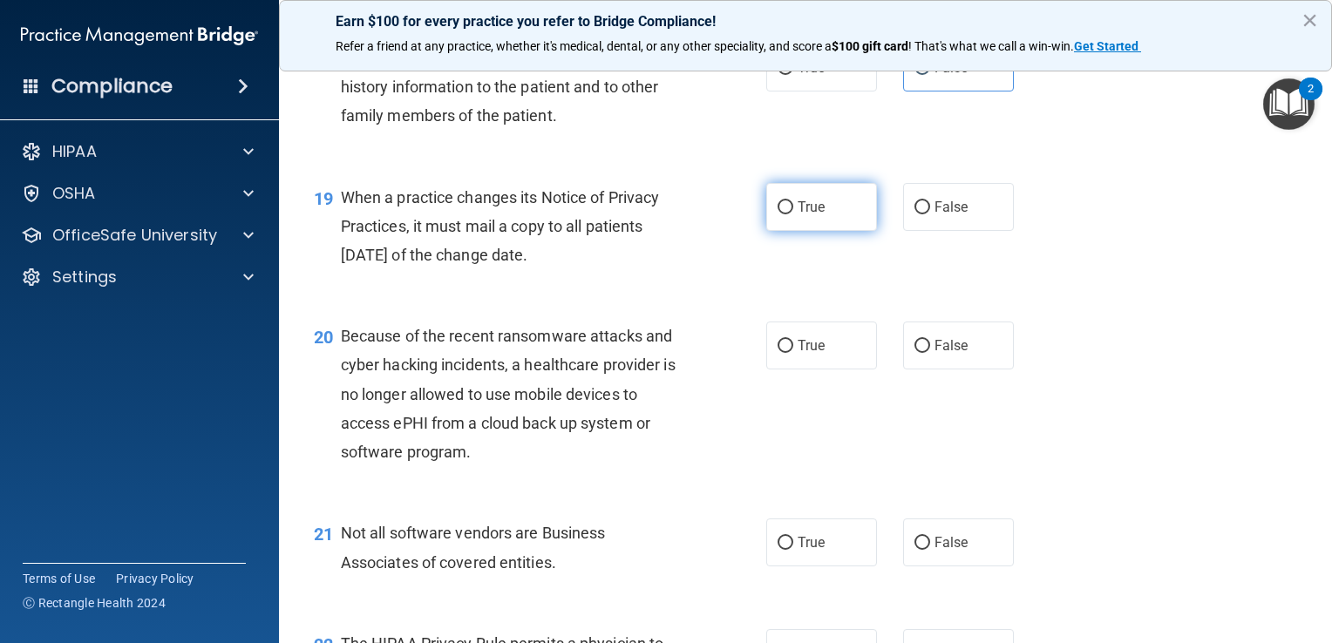
radio input "true"
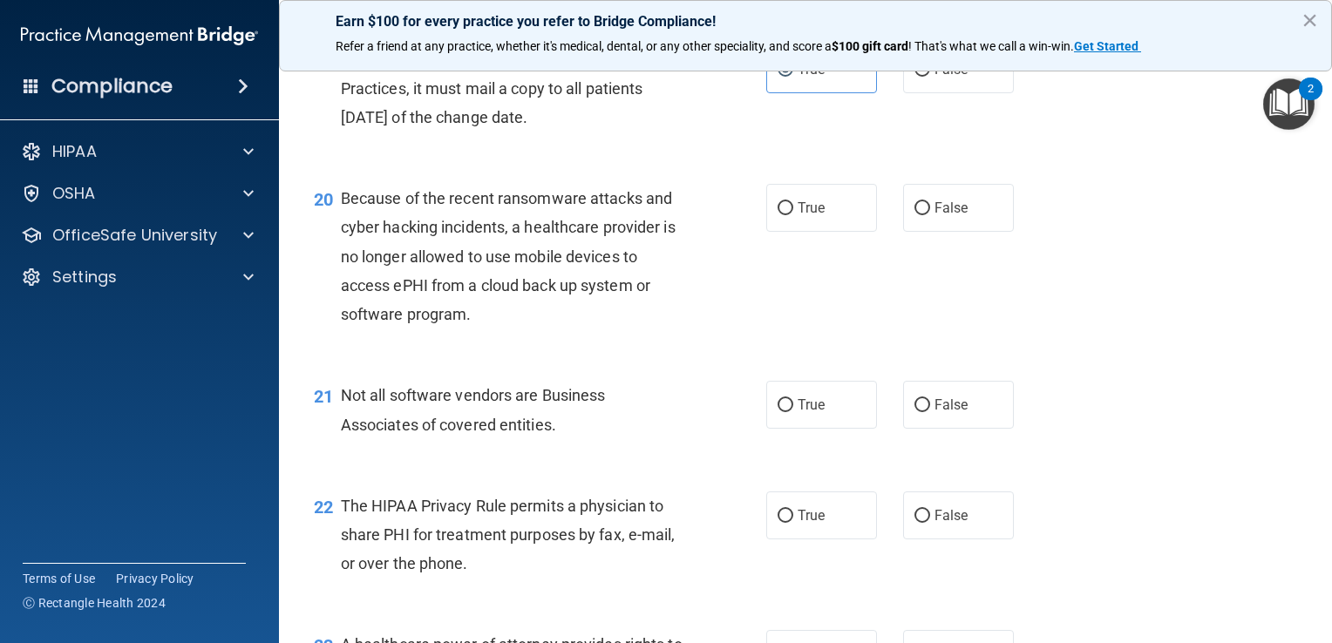
scroll to position [2929, 0]
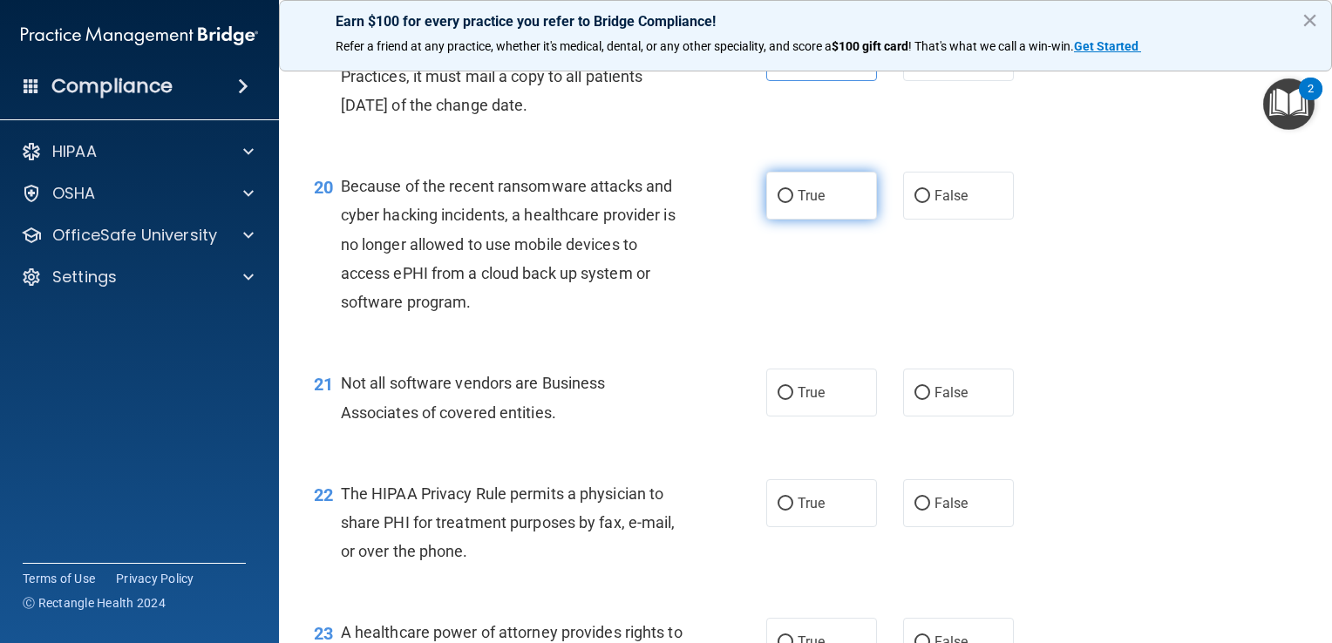
click at [847, 220] on label "True" at bounding box center [821, 196] width 111 height 48
click at [793, 203] on input "True" at bounding box center [785, 196] width 16 height 13
radio input "true"
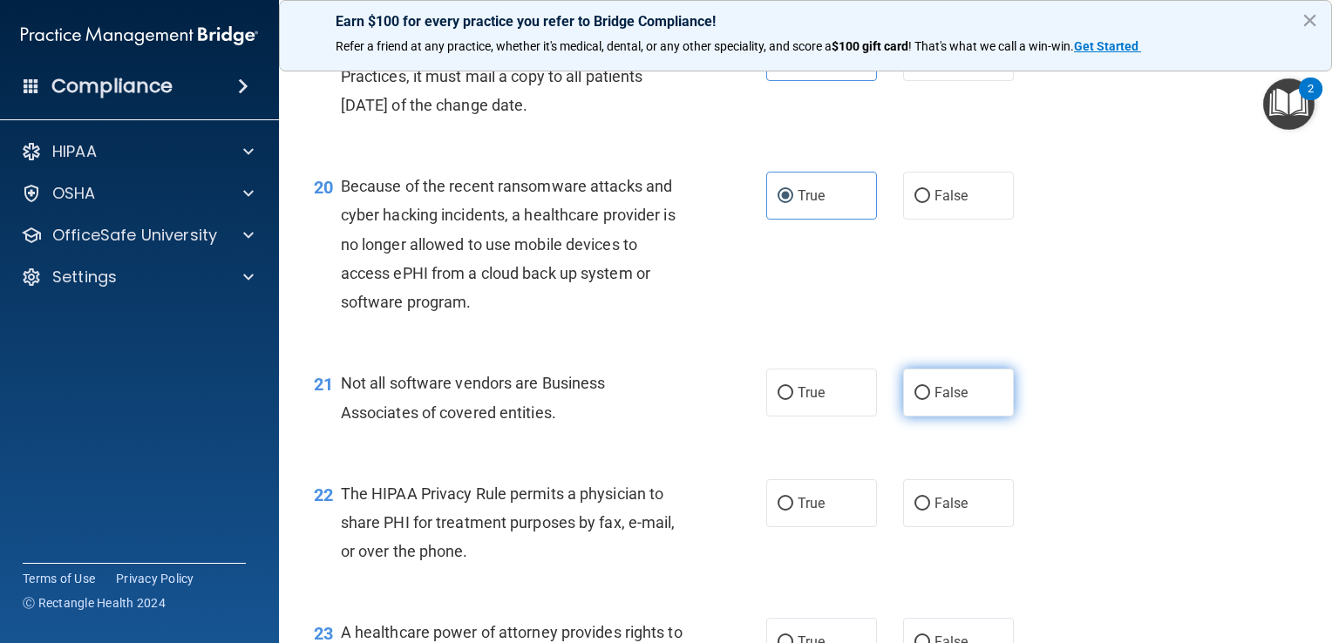
click at [960, 417] on label "False" at bounding box center [958, 393] width 111 height 48
click at [930, 400] on input "False" at bounding box center [922, 393] width 16 height 13
radio input "true"
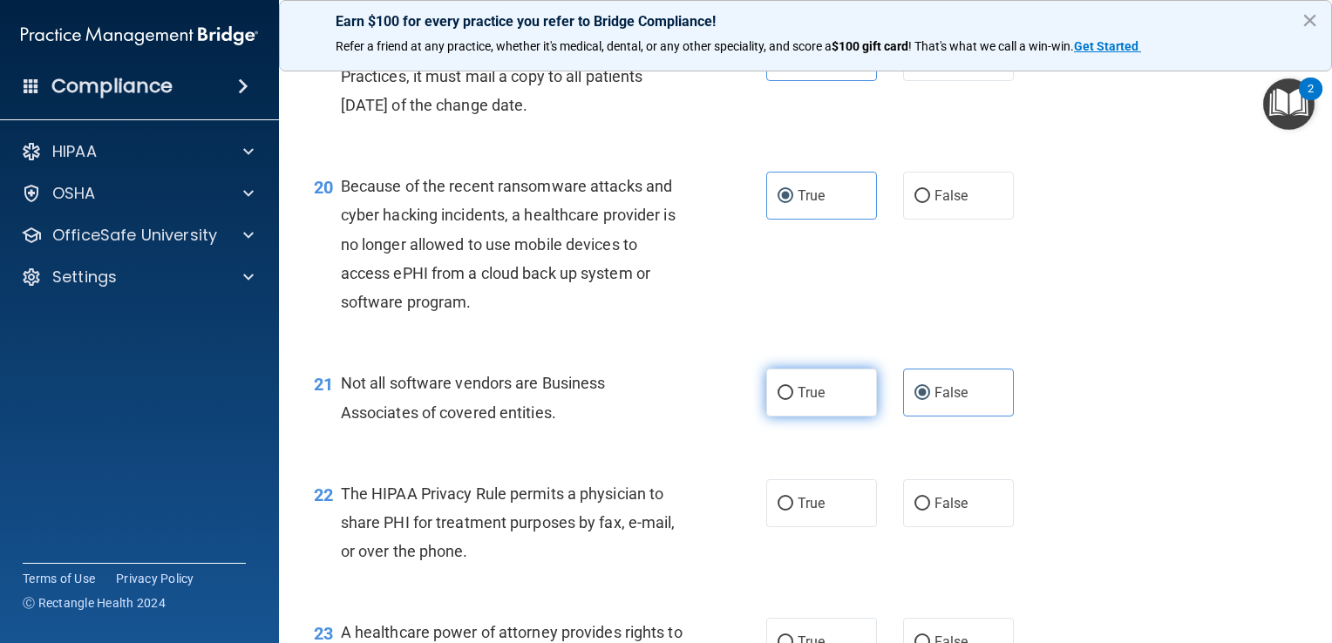
click at [798, 417] on label "True" at bounding box center [821, 393] width 111 height 48
click at [793, 400] on input "True" at bounding box center [785, 393] width 16 height 13
radio input "true"
radio input "false"
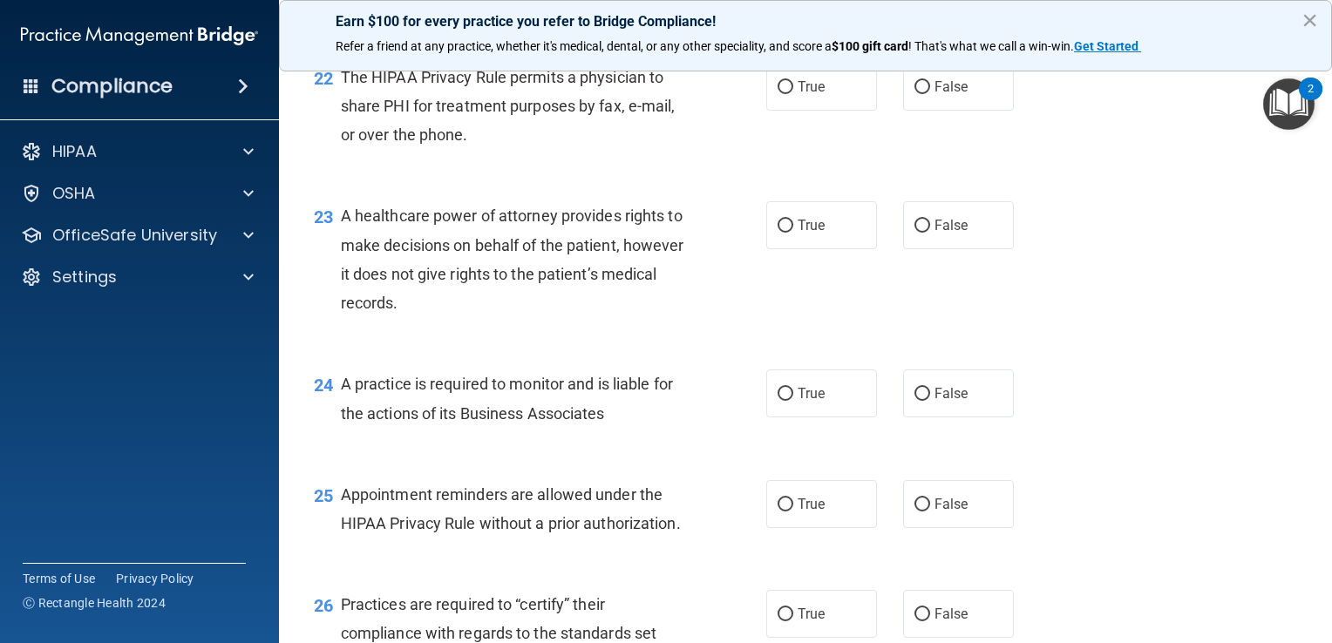
scroll to position [3351, 0]
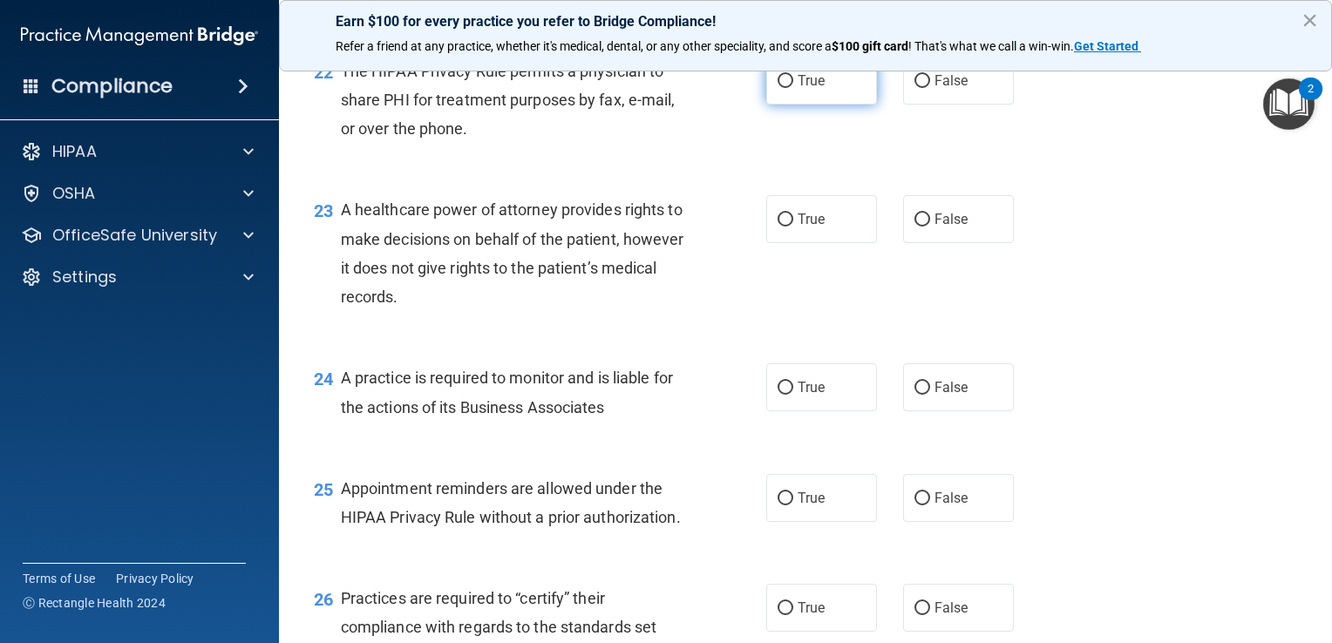
click at [835, 105] on label "True" at bounding box center [821, 81] width 111 height 48
click at [793, 88] on input "True" at bounding box center [785, 81] width 16 height 13
radio input "true"
click at [914, 227] on input "False" at bounding box center [922, 220] width 16 height 13
radio input "true"
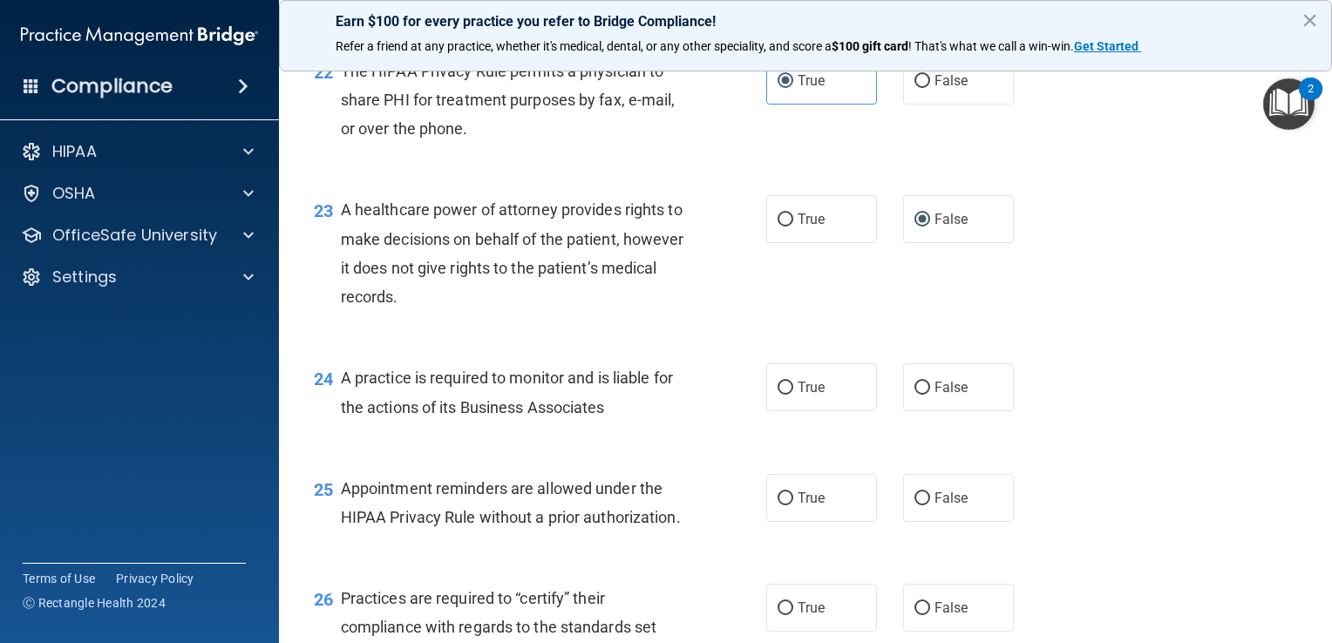
click at [880, 342] on div "23 A healthcare power of attorney provides rights to make decisions on behalf o…" at bounding box center [805, 257] width 1009 height 168
click at [805, 227] on span "True" at bounding box center [811, 219] width 27 height 17
click at [793, 227] on input "True" at bounding box center [785, 220] width 16 height 13
radio input "true"
radio input "false"
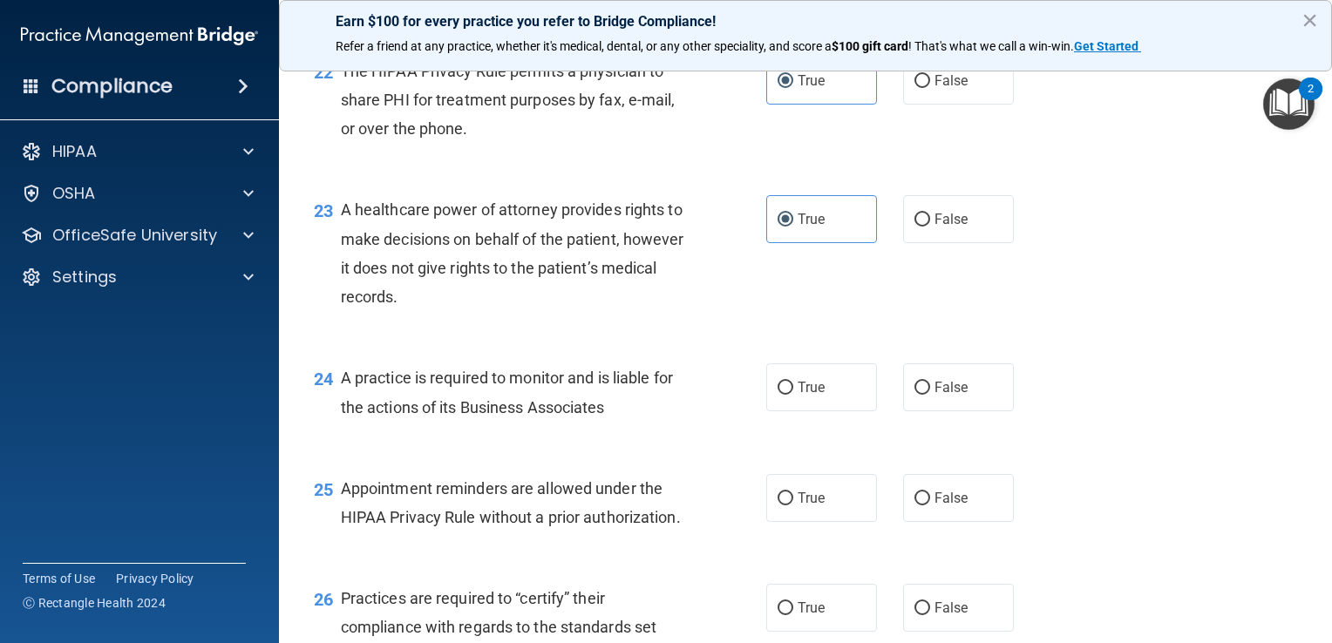
click at [822, 342] on div "23 A healthcare power of attorney provides rights to make decisions on behalf o…" at bounding box center [805, 257] width 1009 height 168
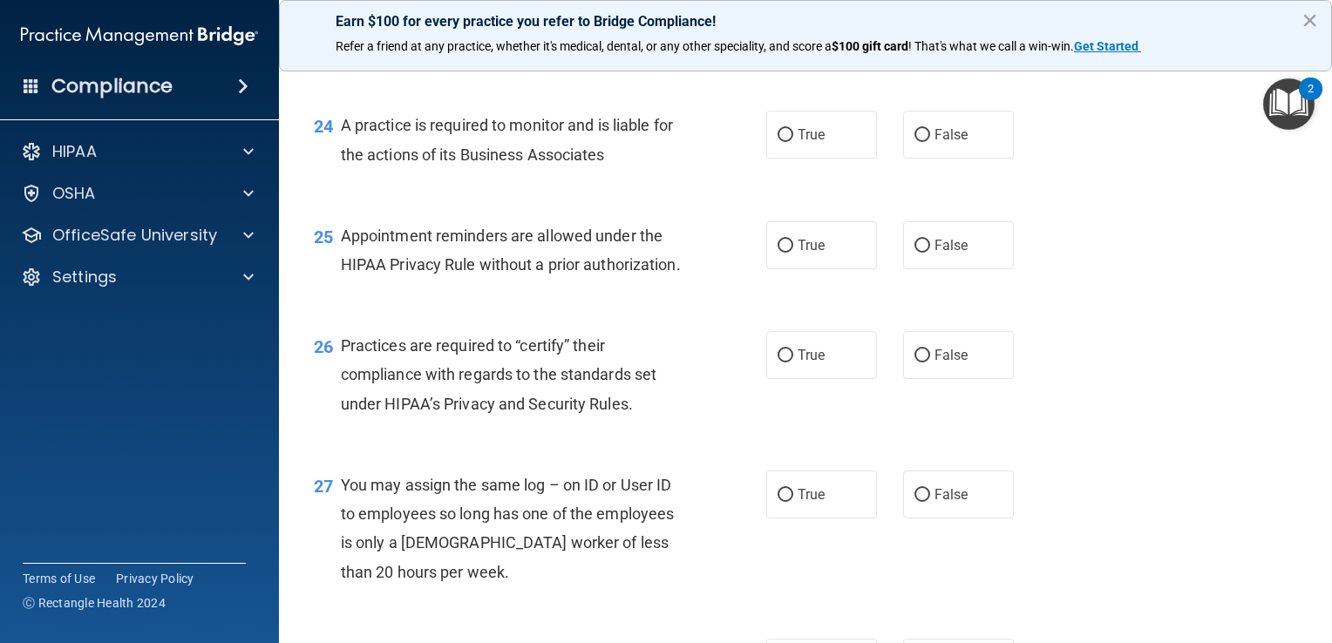
scroll to position [3622, 0]
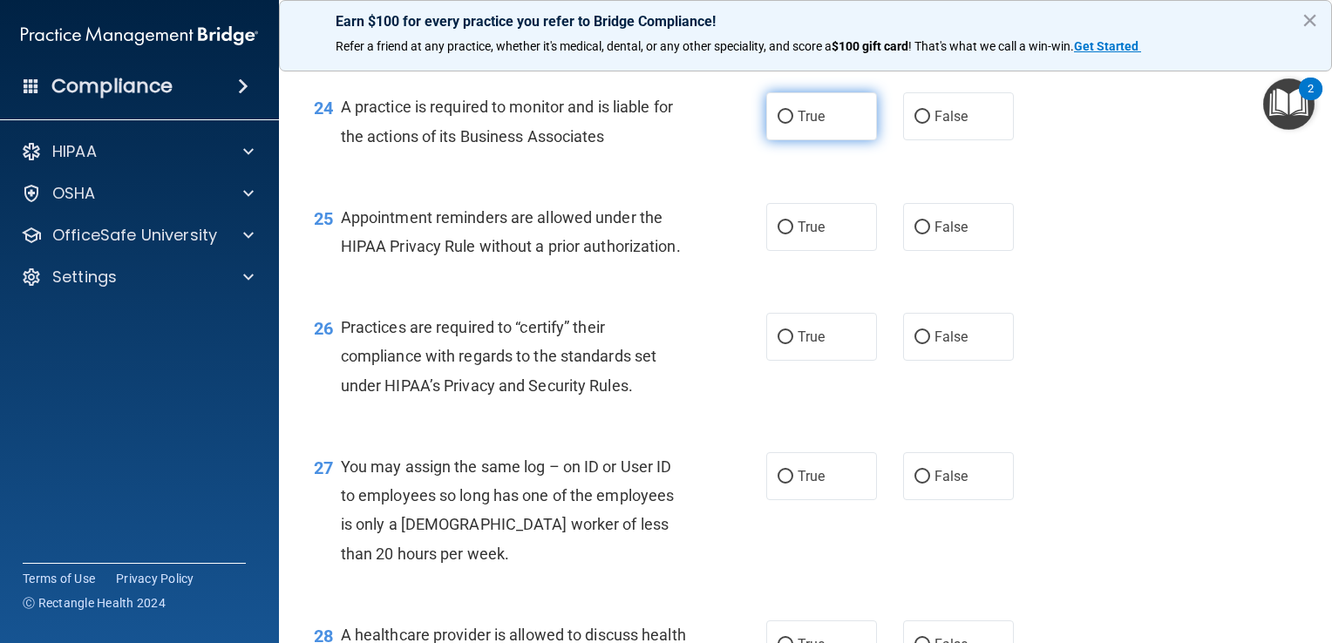
click at [823, 140] on label "True" at bounding box center [821, 116] width 111 height 48
click at [793, 124] on input "True" at bounding box center [785, 117] width 16 height 13
radio input "true"
click at [927, 291] on div "25 Appointment reminders are allowed under the HIPAA Privacy Rule without a pri…" at bounding box center [805, 236] width 1009 height 110
click at [940, 235] on span "False" at bounding box center [951, 227] width 34 height 17
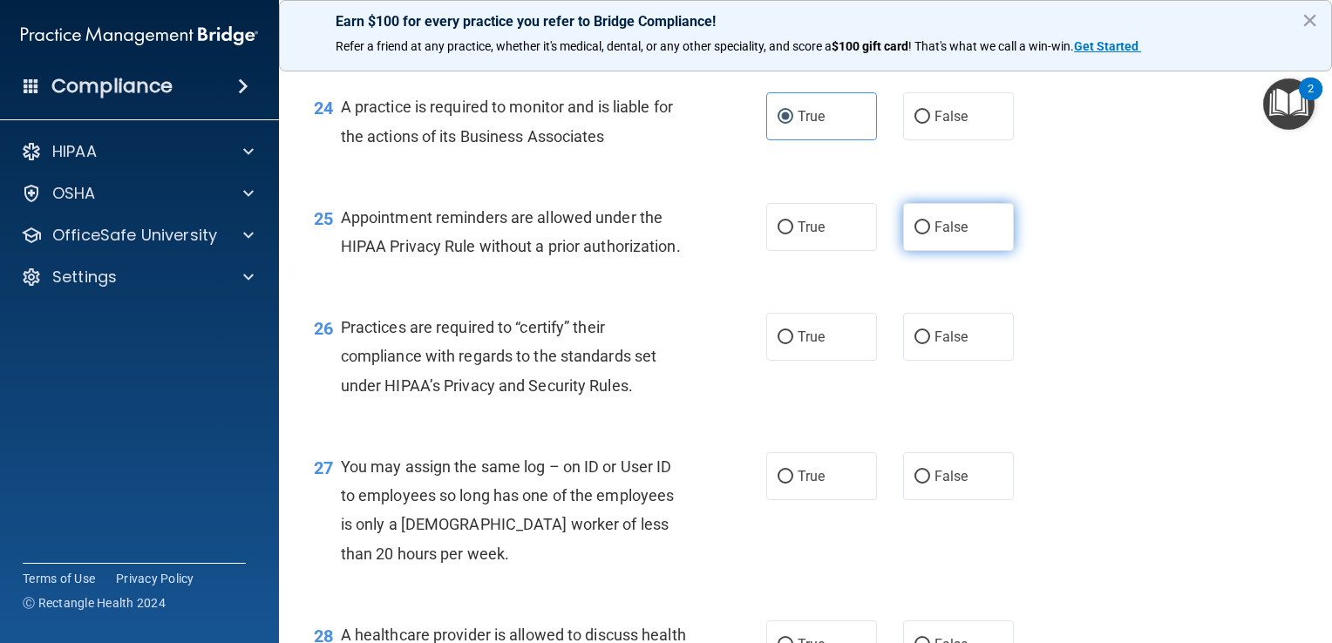
click at [930, 234] on input "False" at bounding box center [922, 227] width 16 height 13
radio input "true"
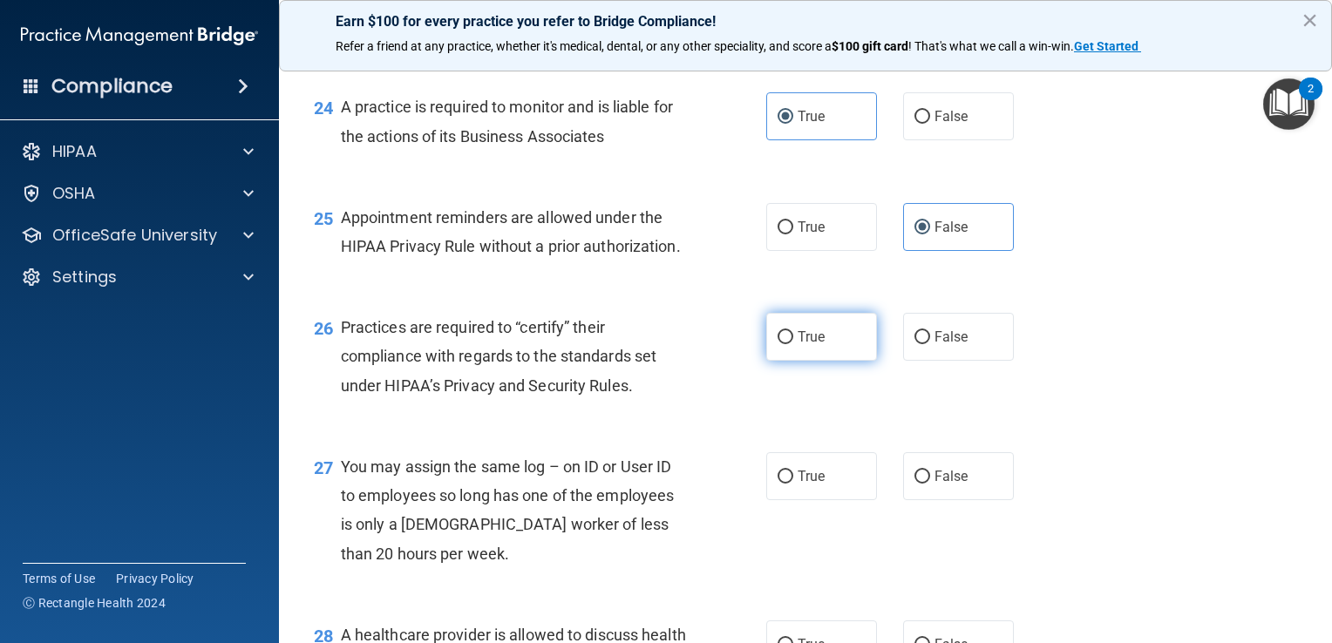
click at [799, 345] on span "True" at bounding box center [811, 337] width 27 height 17
click at [793, 344] on input "True" at bounding box center [785, 337] width 16 height 13
radio input "true"
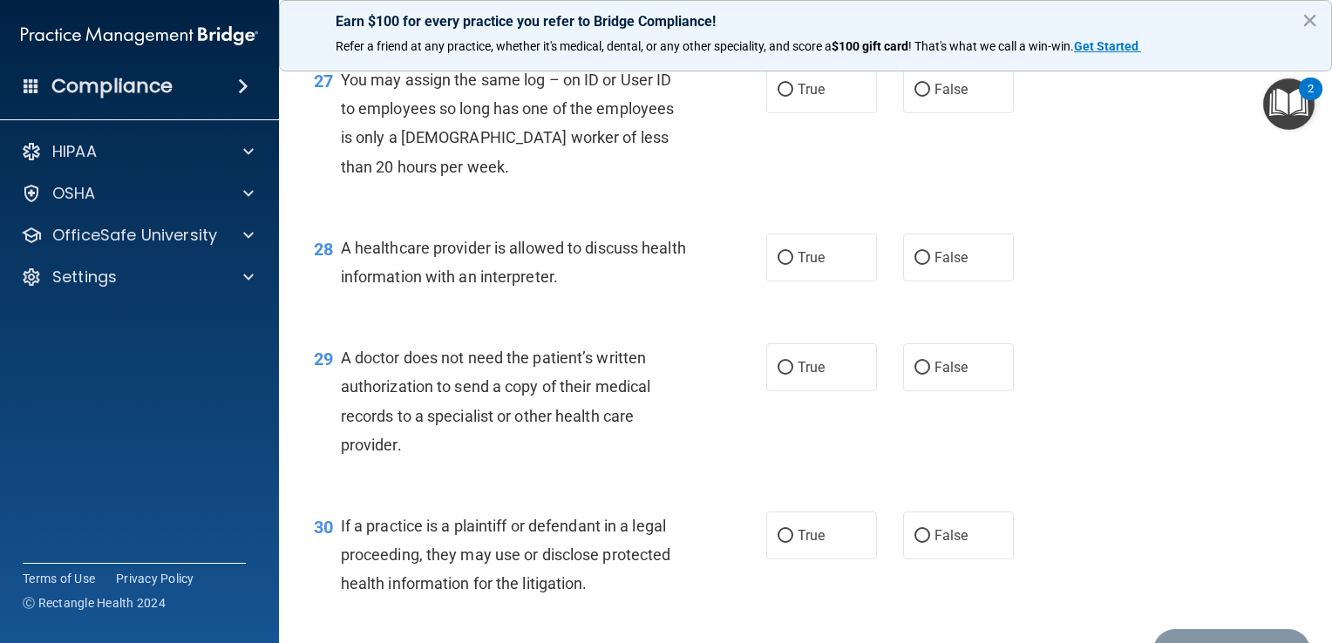
scroll to position [4016, 0]
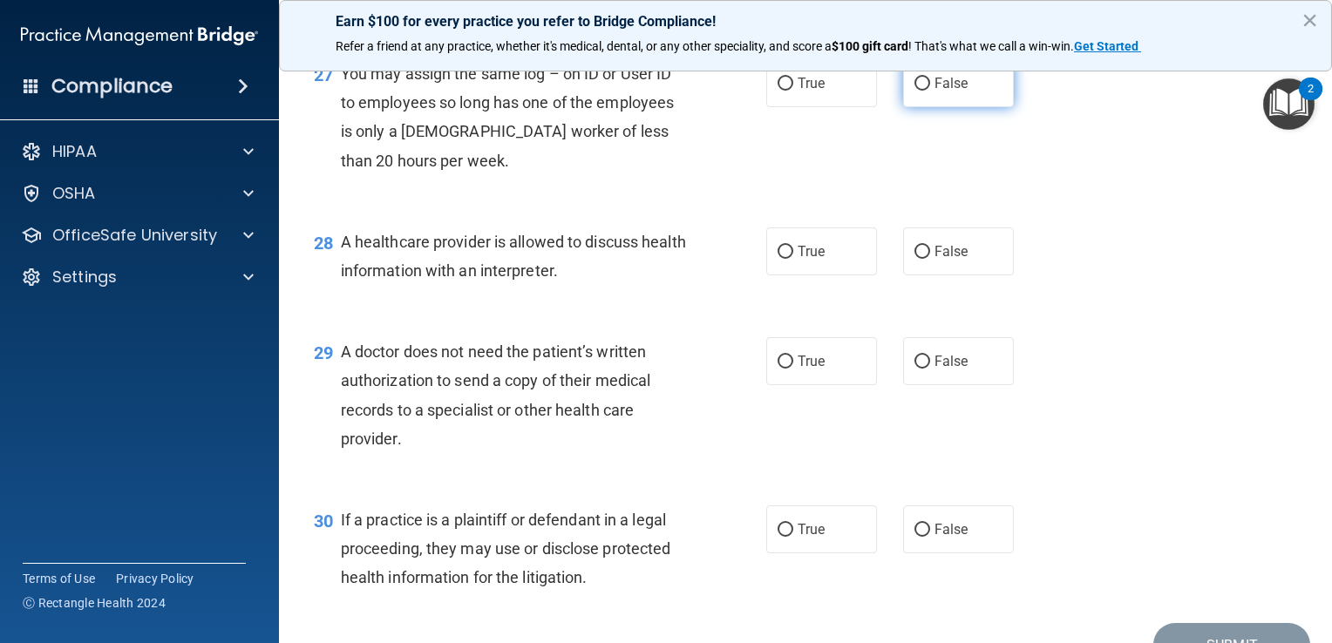
click at [959, 107] on label "False" at bounding box center [958, 83] width 111 height 48
click at [930, 91] on input "False" at bounding box center [922, 84] width 16 height 13
radio input "true"
click at [858, 275] on label "True" at bounding box center [821, 251] width 111 height 48
click at [793, 259] on input "True" at bounding box center [785, 252] width 16 height 13
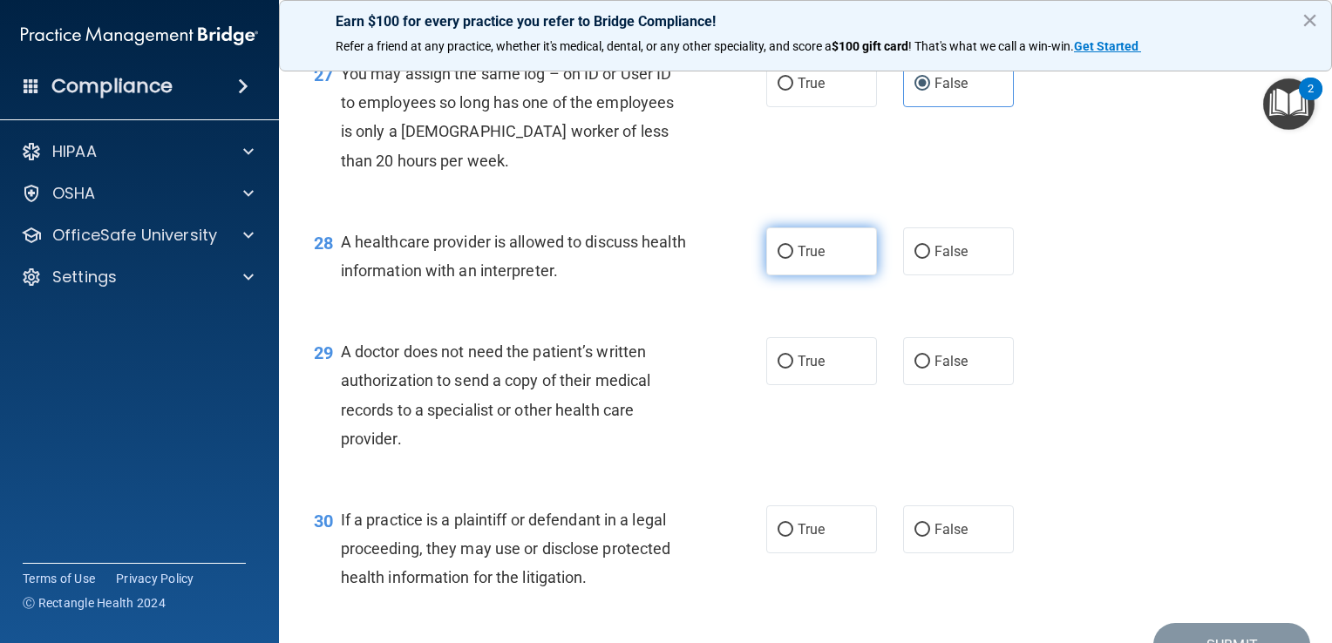
radio input "true"
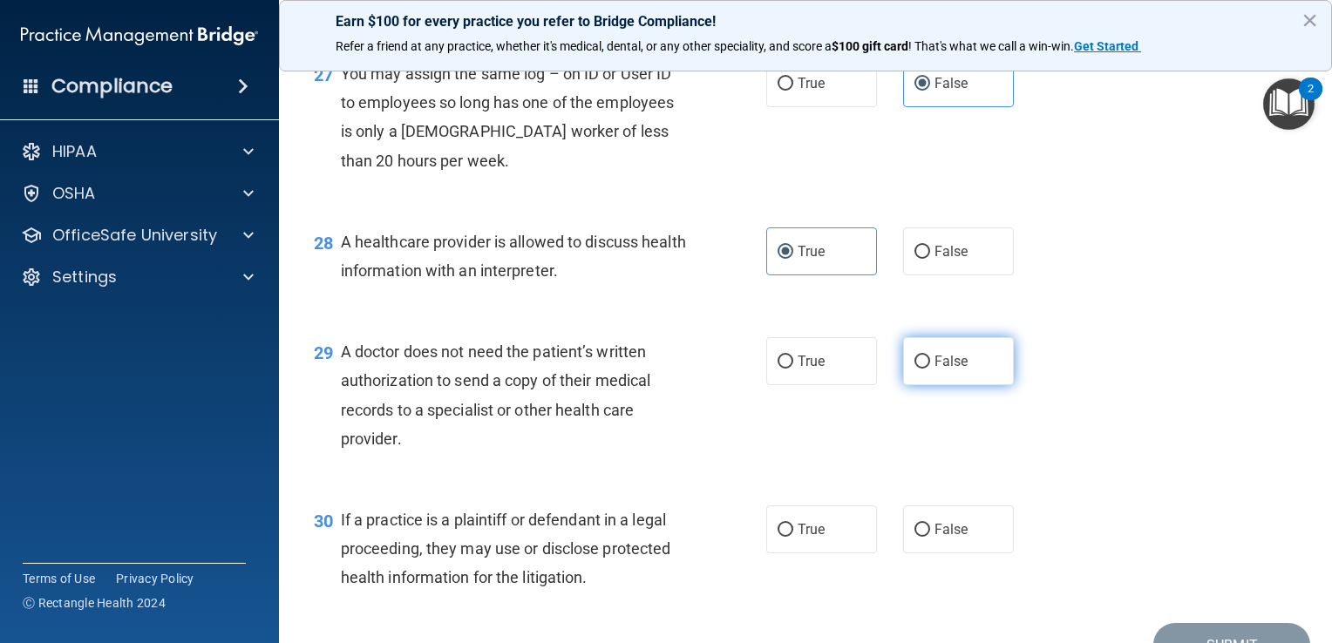
click at [958, 370] on span "False" at bounding box center [951, 361] width 34 height 17
click at [930, 369] on input "False" at bounding box center [922, 362] width 16 height 13
radio input "true"
click at [933, 484] on div "29 A doctor does not need the patient’s written authorization to send a copy of…" at bounding box center [805, 400] width 1009 height 168
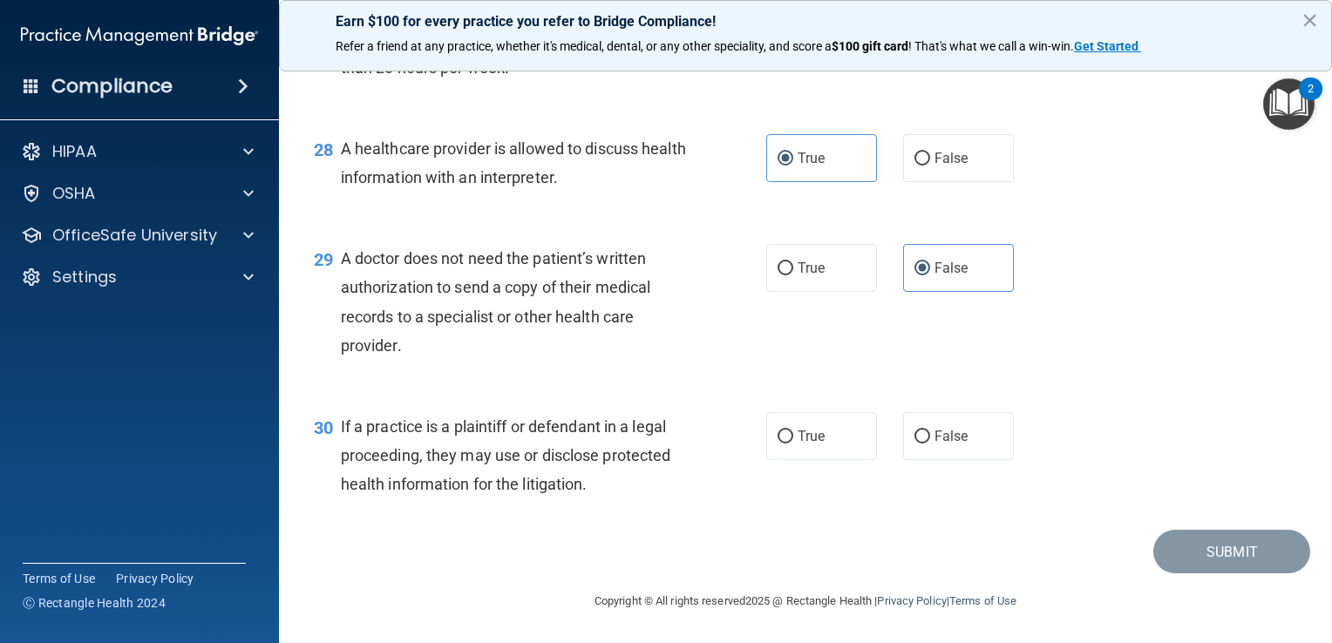
scroll to position [4195, 0]
click at [790, 452] on label "True" at bounding box center [821, 436] width 111 height 48
click at [790, 444] on input "True" at bounding box center [785, 437] width 16 height 13
radio input "true"
click at [1266, 549] on button "Submit" at bounding box center [1231, 552] width 157 height 44
